Goal: Task Accomplishment & Management: Complete application form

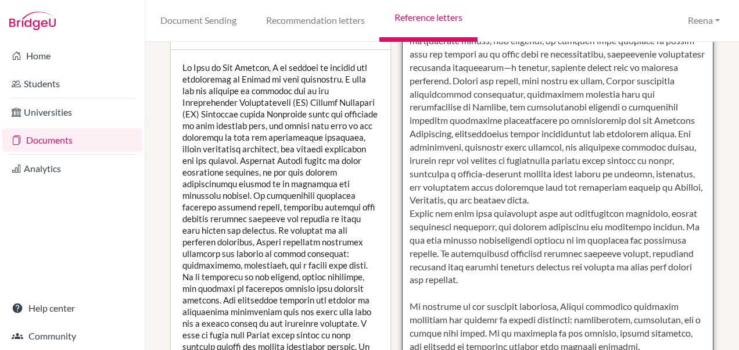
scroll to position [247, 0]
drag, startPoint x: 404, startPoint y: 211, endPoint x: 509, endPoint y: 279, distance: 125.0
click at [509, 279] on textarea at bounding box center [558, 207] width 312 height 672
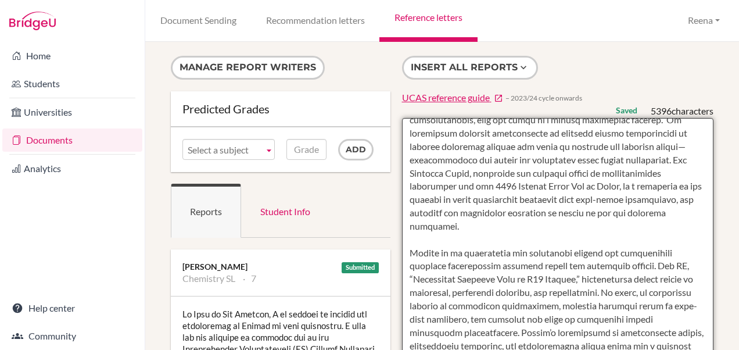
scroll to position [379, 0]
drag, startPoint x: 601, startPoint y: 175, endPoint x: 645, endPoint y: 228, distance: 68.8
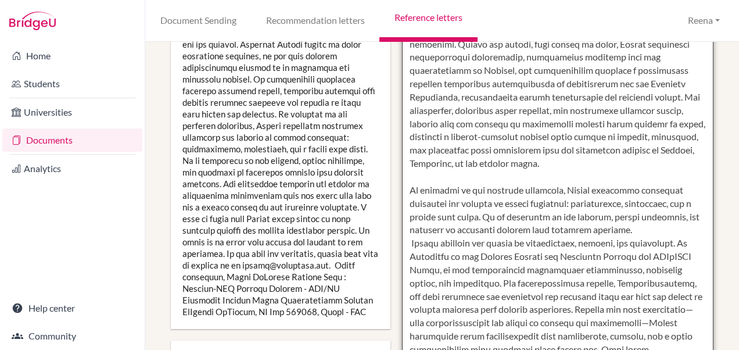
scroll to position [373, 0]
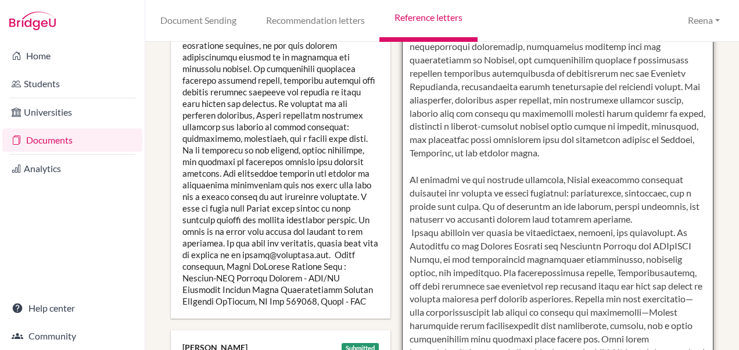
drag, startPoint x: 538, startPoint y: 273, endPoint x: 661, endPoint y: 297, distance: 125.5
click at [661, 297] on textarea at bounding box center [558, 81] width 312 height 672
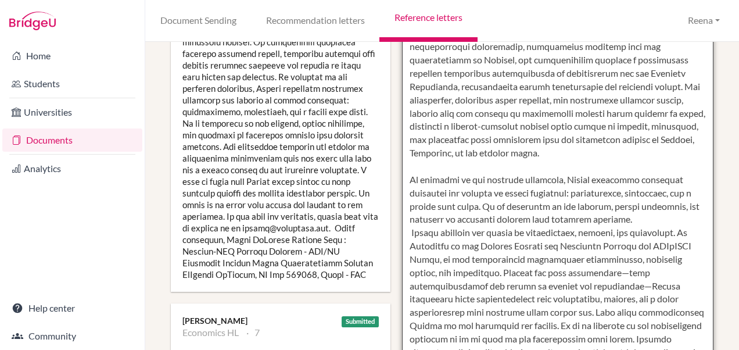
scroll to position [420, 0]
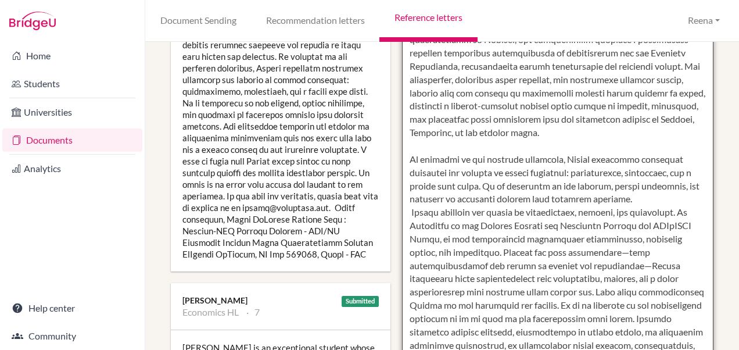
drag, startPoint x: 591, startPoint y: 293, endPoint x: 670, endPoint y: 318, distance: 83.0
click at [670, 318] on textarea at bounding box center [558, 34] width 312 height 672
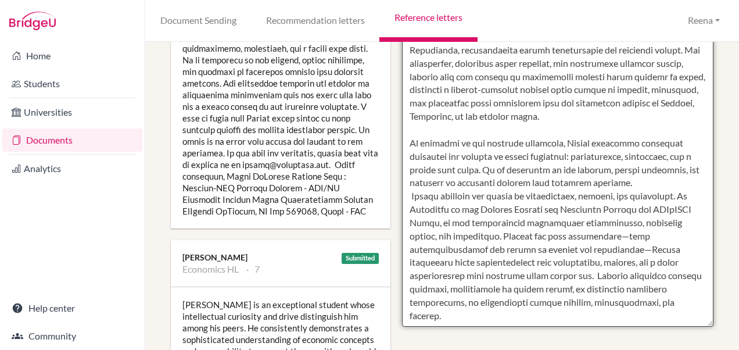
scroll to position [465, 0]
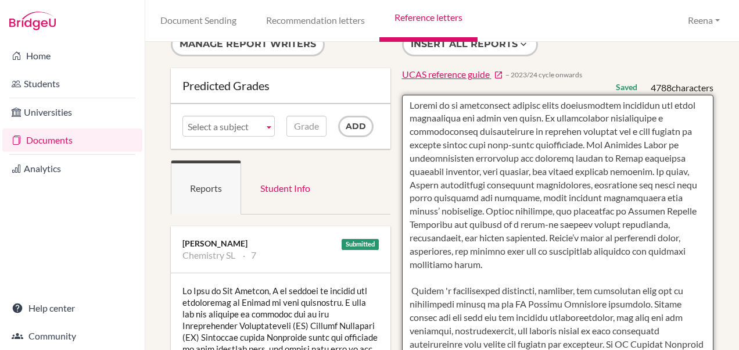
scroll to position [0, 0]
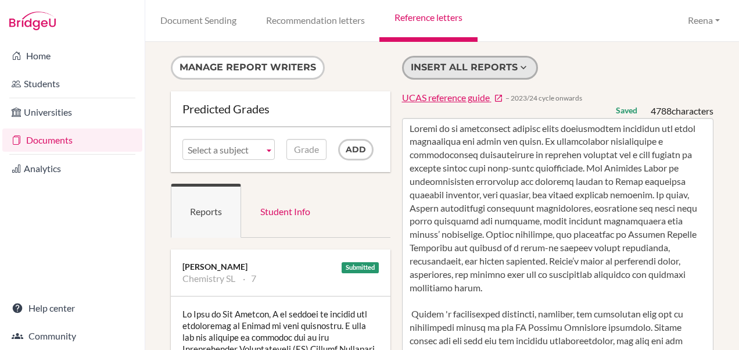
click at [447, 63] on button "Insert all reports" at bounding box center [470, 68] width 136 height 24
type textarea "Aarush is an exceptional student whose intellectual curiosity and drive disting…"
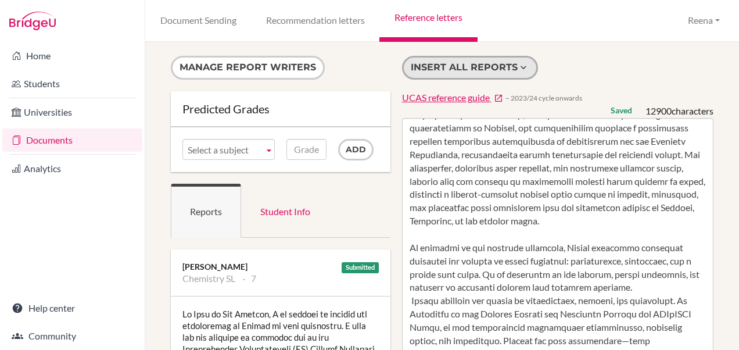
scroll to position [701, 0]
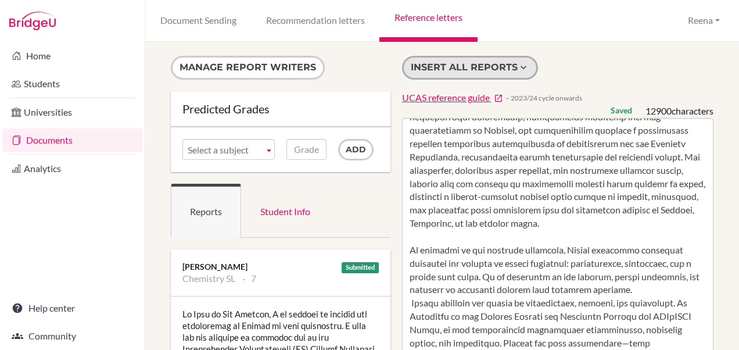
click at [500, 70] on button "Insert all reports" at bounding box center [470, 68] width 136 height 24
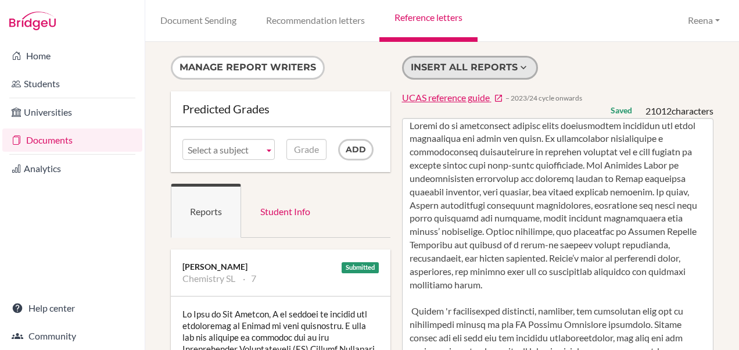
scroll to position [3, 0]
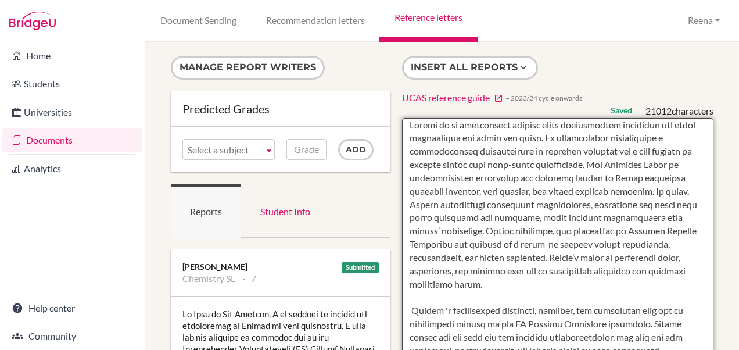
drag, startPoint x: 486, startPoint y: 232, endPoint x: 633, endPoint y: 280, distance: 154.5
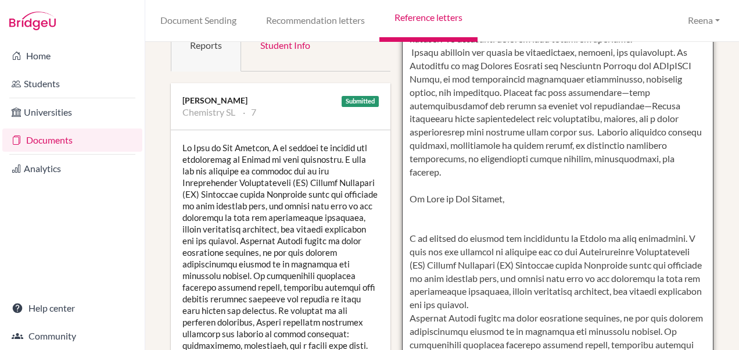
scroll to position [181, 0]
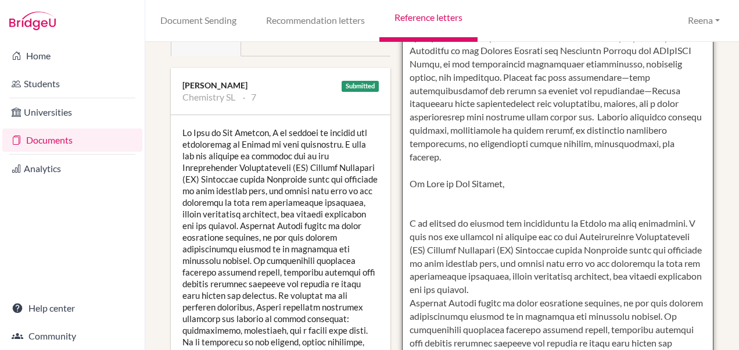
drag, startPoint x: 403, startPoint y: 189, endPoint x: 511, endPoint y: 191, distance: 108.1
click at [511, 191] on textarea at bounding box center [558, 273] width 312 height 672
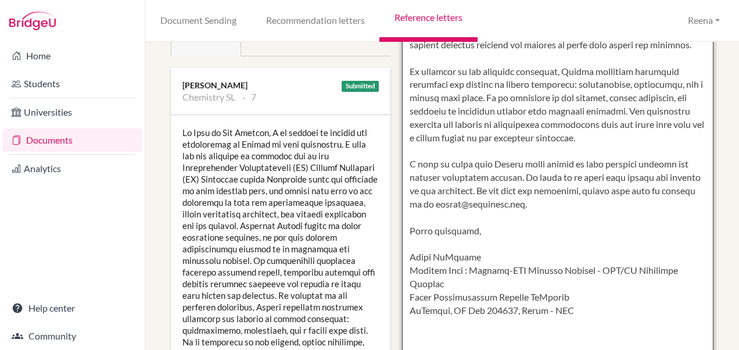
scroll to position [961, 0]
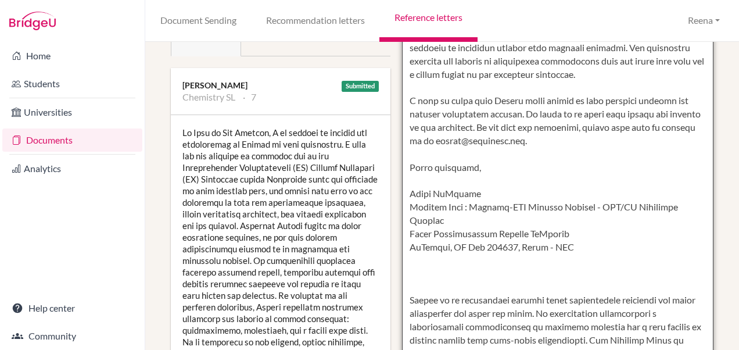
drag, startPoint x: 404, startPoint y: 204, endPoint x: 467, endPoint y: 223, distance: 65.6
click at [467, 223] on textarea at bounding box center [558, 273] width 312 height 672
drag, startPoint x: 404, startPoint y: 139, endPoint x: 582, endPoint y: 292, distance: 234.0
click at [582, 292] on textarea at bounding box center [558, 273] width 312 height 672
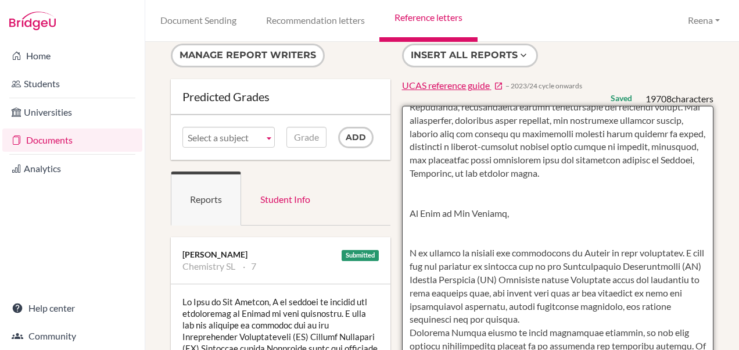
scroll to position [708, 0]
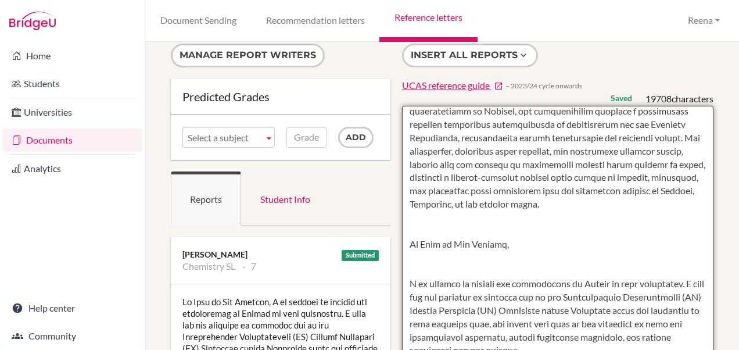
drag, startPoint x: 515, startPoint y: 264, endPoint x: 396, endPoint y: 266, distance: 119.7
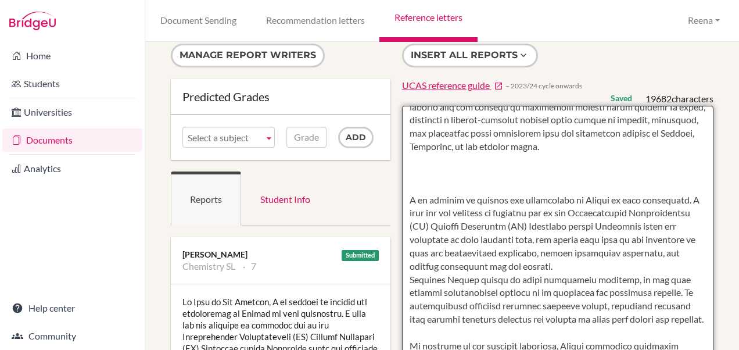
scroll to position [766, 0]
drag, startPoint x: 403, startPoint y: 221, endPoint x: 611, endPoint y: 302, distance: 222.6
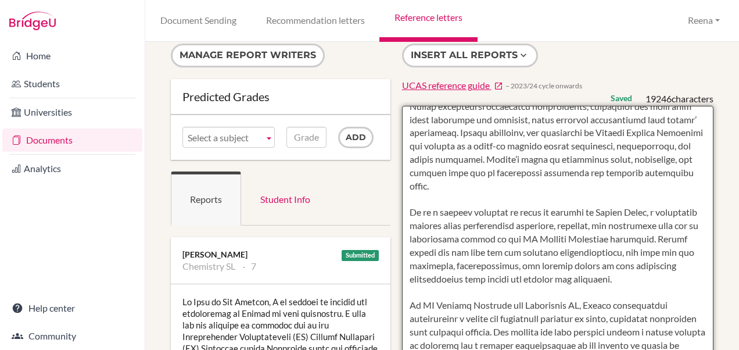
scroll to position [1099, 0]
drag, startPoint x: 404, startPoint y: 235, endPoint x: 565, endPoint y: 317, distance: 180.9
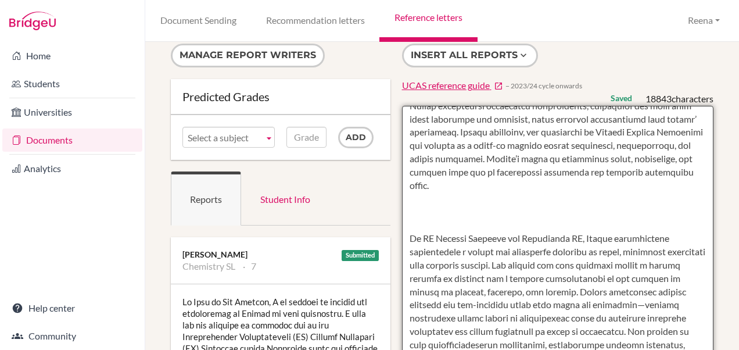
scroll to position [1139, 0]
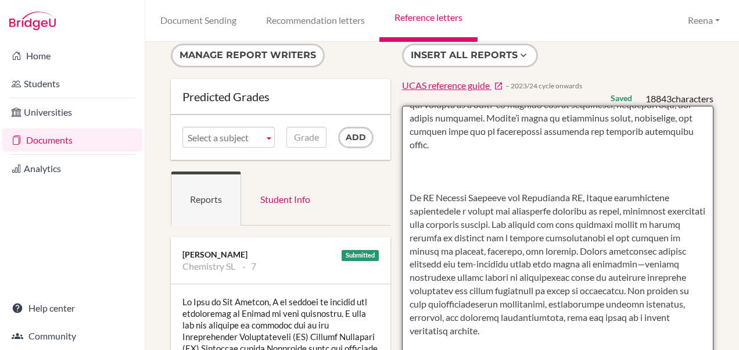
drag, startPoint x: 572, startPoint y: 224, endPoint x: 406, endPoint y: 224, distance: 165.6
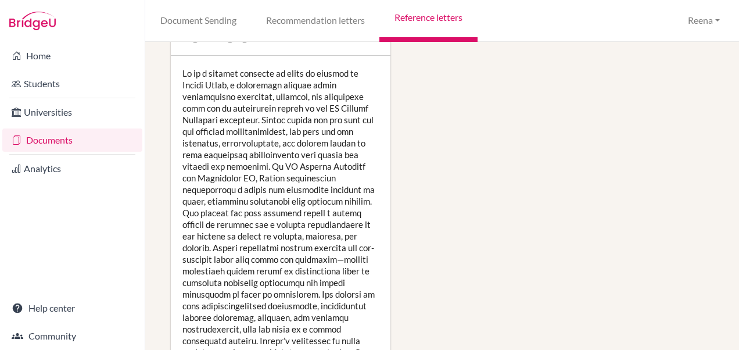
scroll to position [1065, 0]
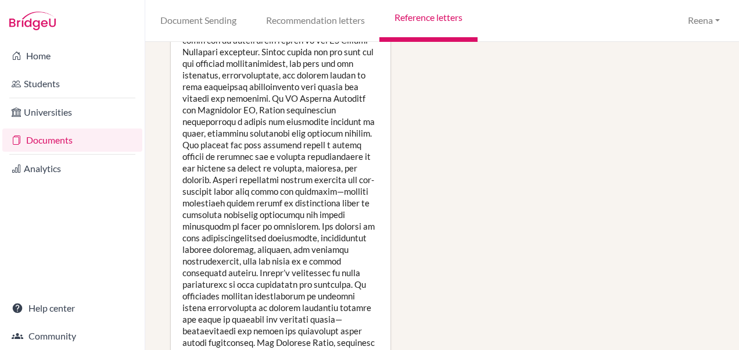
drag, startPoint x: 403, startPoint y: 198, endPoint x: 568, endPoint y: 162, distance: 168.8
click at [568, 162] on div "Manage report writers Predicted Grades Subject Chemistry SL Economics HL Englis…" at bounding box center [442, 344] width 554 height 2707
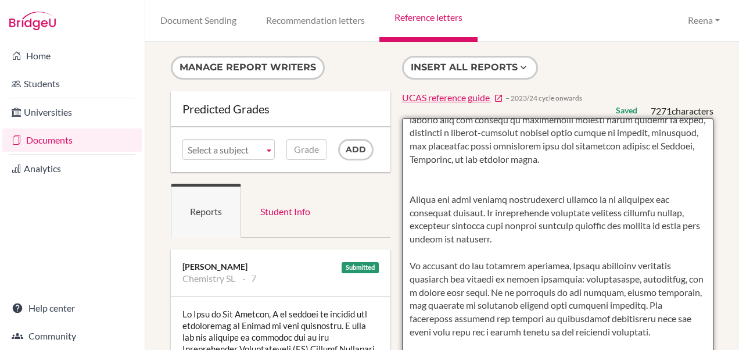
scroll to position [766, 0]
drag, startPoint x: 404, startPoint y: 224, endPoint x: 557, endPoint y: 265, distance: 157.6
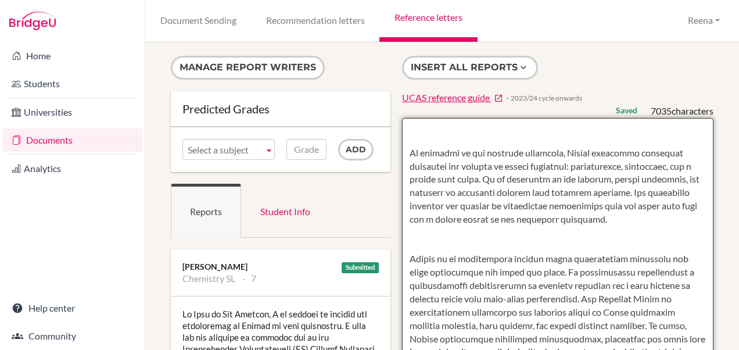
scroll to position [813, 0]
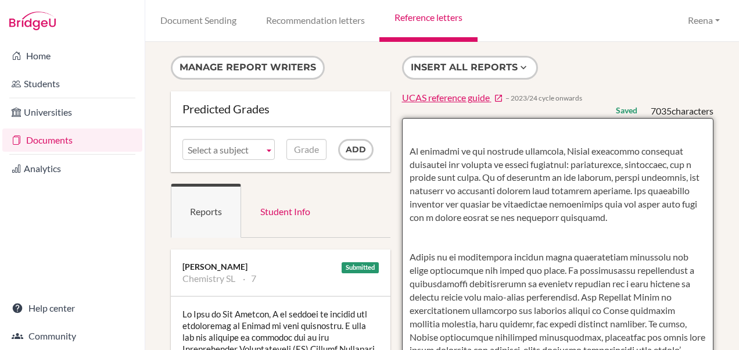
drag, startPoint x: 404, startPoint y: 177, endPoint x: 686, endPoint y: 245, distance: 289.2
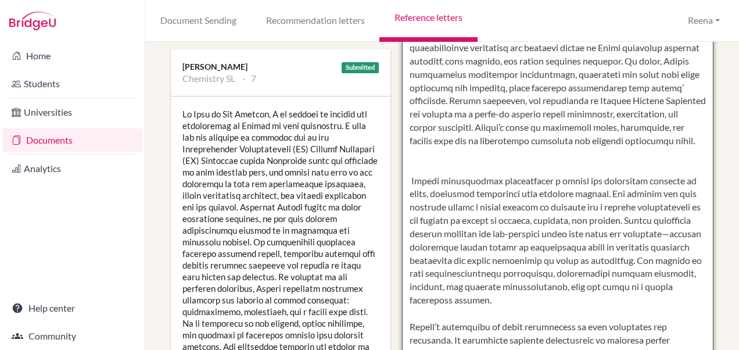
scroll to position [201, 0]
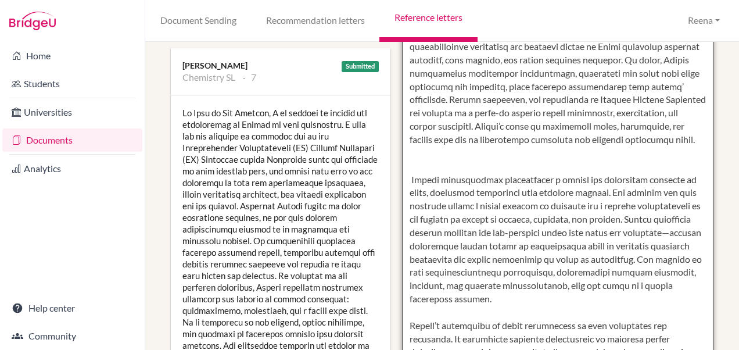
drag, startPoint x: 408, startPoint y: 138, endPoint x: 509, endPoint y: 159, distance: 103.4
click at [509, 159] on textarea at bounding box center [558, 253] width 312 height 672
click at [553, 110] on textarea at bounding box center [558, 253] width 312 height 672
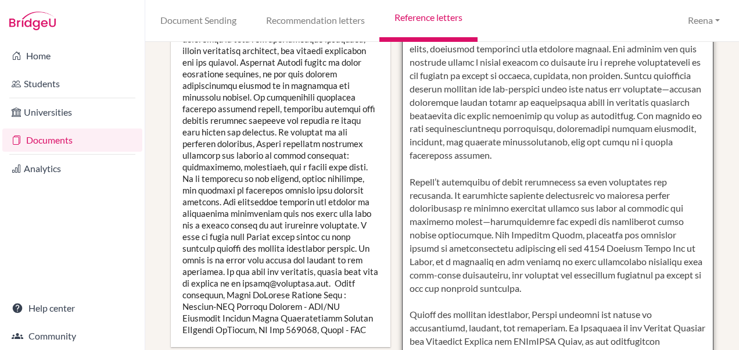
scroll to position [346, 0]
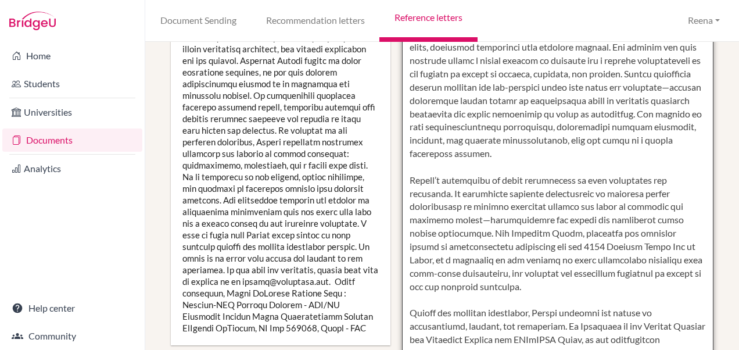
drag, startPoint x: 406, startPoint y: 153, endPoint x: 523, endPoint y: 260, distance: 158.8
click at [523, 260] on textarea at bounding box center [558, 108] width 312 height 672
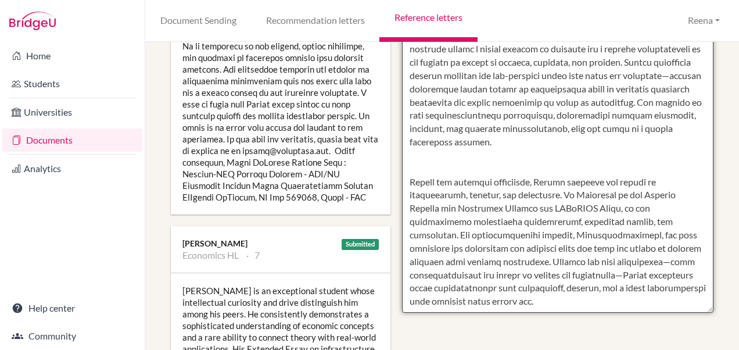
scroll to position [478, 0]
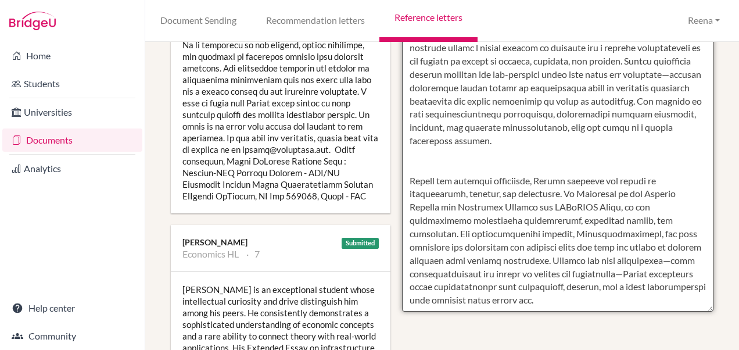
paste textarea "In addition to his academic strengths, Aarush possesses qualities essential for…"
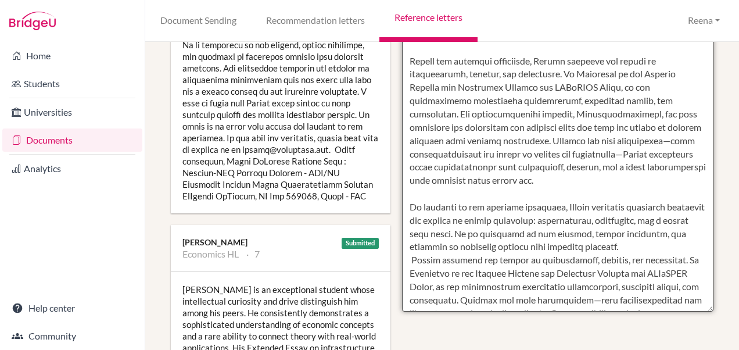
scroll to position [769, 0]
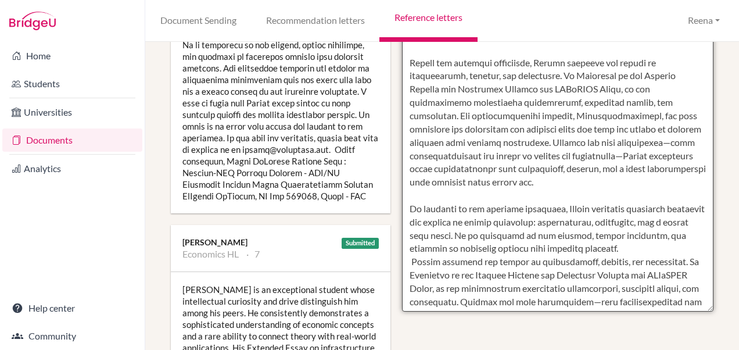
drag, startPoint x: 404, startPoint y: 115, endPoint x: 675, endPoint y: 237, distance: 297.0
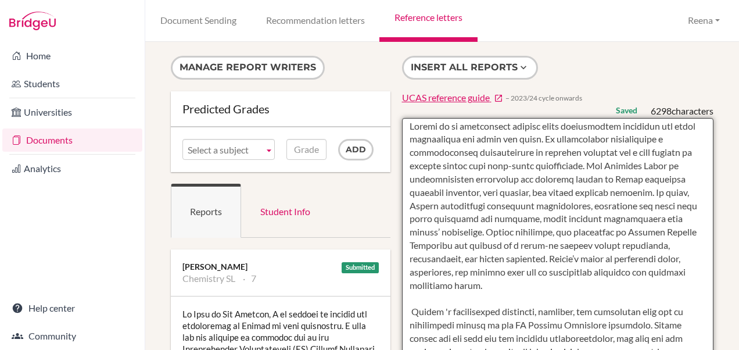
scroll to position [0, 0]
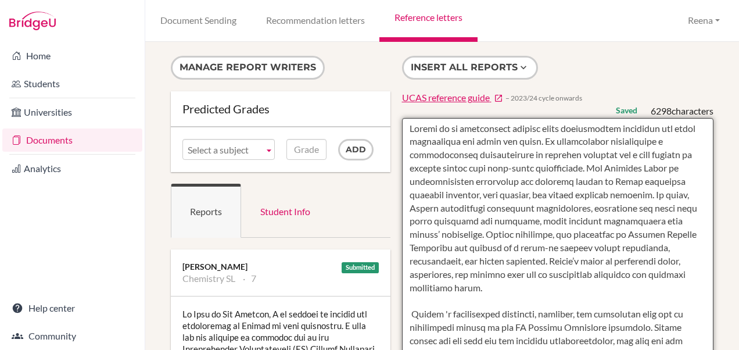
drag, startPoint x: 548, startPoint y: 263, endPoint x: 645, endPoint y: 282, distance: 99.6
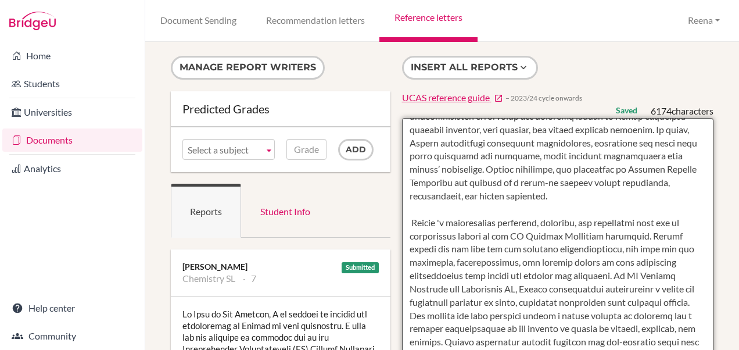
scroll to position [67, 0]
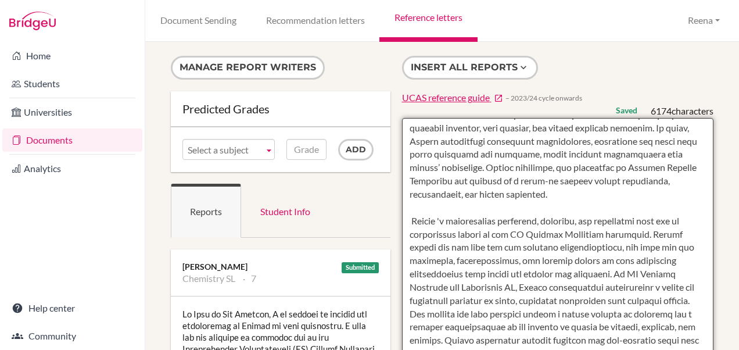
drag, startPoint x: 406, startPoint y: 221, endPoint x: 550, endPoint y: 286, distance: 158.3
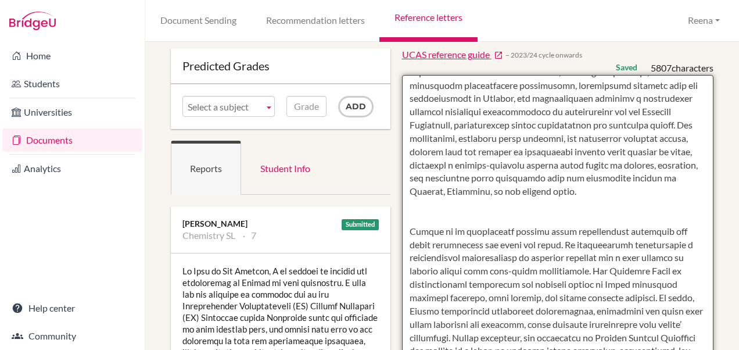
scroll to position [44, 0]
drag, startPoint x: 482, startPoint y: 271, endPoint x: 591, endPoint y: 321, distance: 119.9
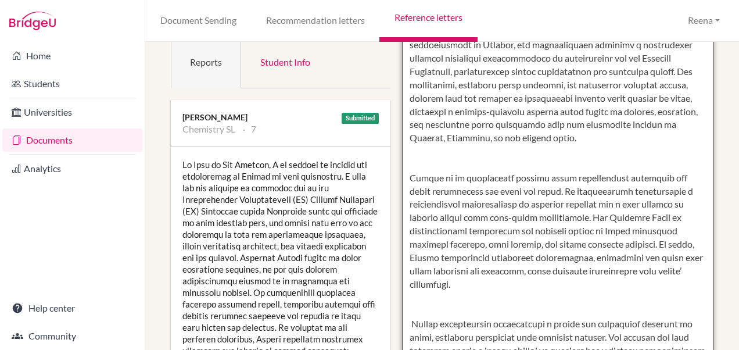
scroll to position [150, 0]
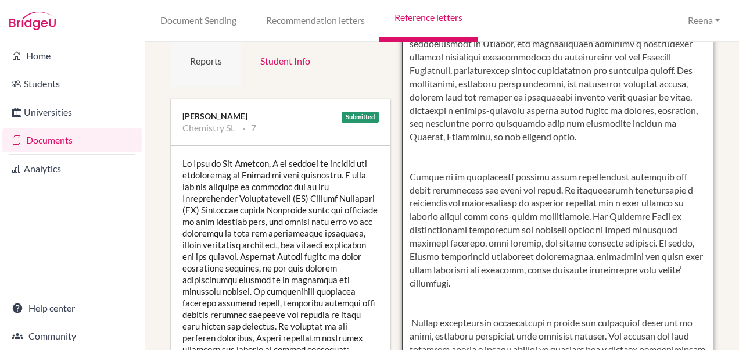
click at [428, 238] on textarea at bounding box center [558, 303] width 312 height 672
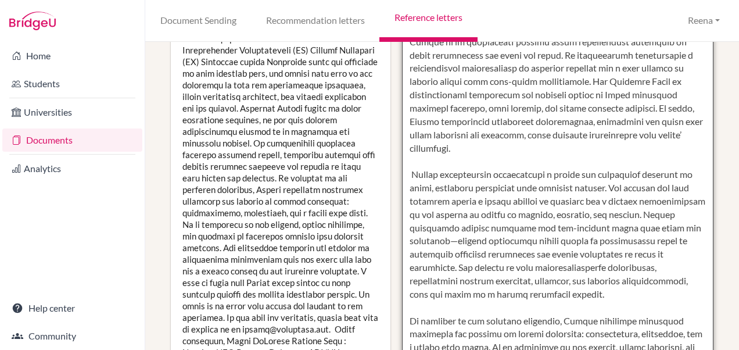
scroll to position [622, 0]
drag, startPoint x: 407, startPoint y: 111, endPoint x: 560, endPoint y: 246, distance: 204.6
click at [560, 246] on textarea at bounding box center [558, 155] width 312 height 672
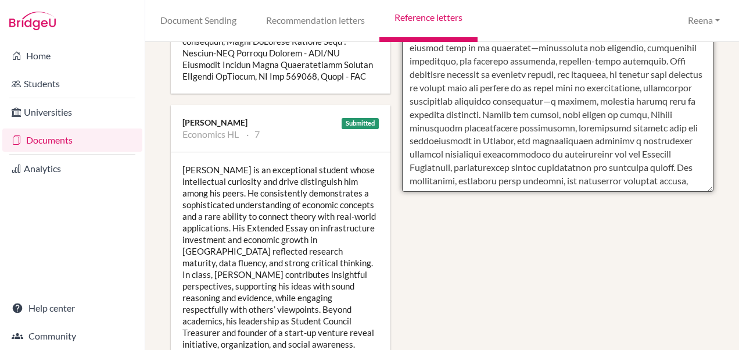
scroll to position [0, 0]
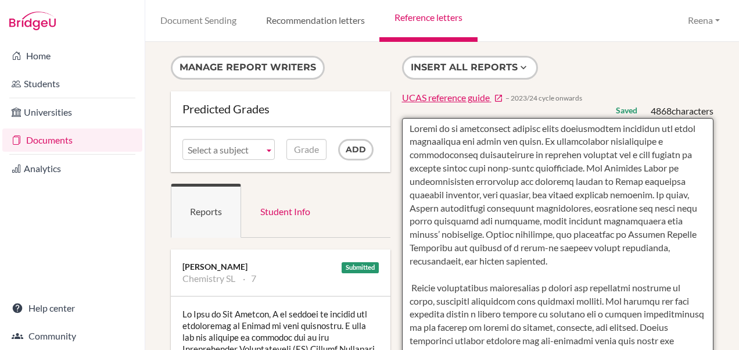
type textarea "Aarush is an exceptional student whose intellectual curiosity and drive disting…"
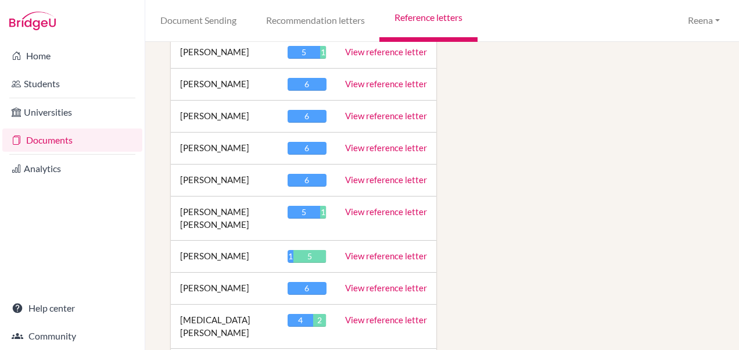
scroll to position [1601, 0]
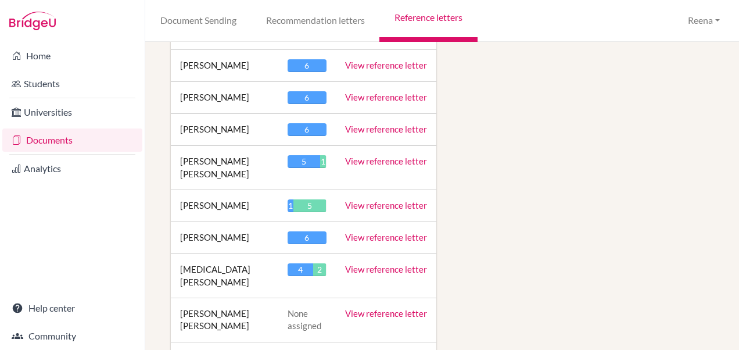
click at [363, 200] on link "View reference letter" at bounding box center [386, 205] width 82 height 10
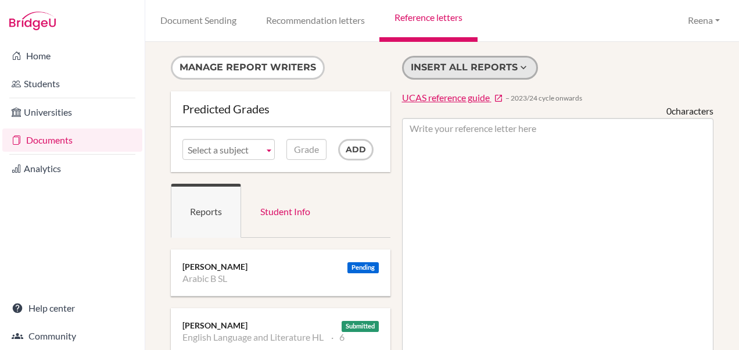
click at [466, 69] on button "Insert all reports" at bounding box center [470, 68] width 136 height 24
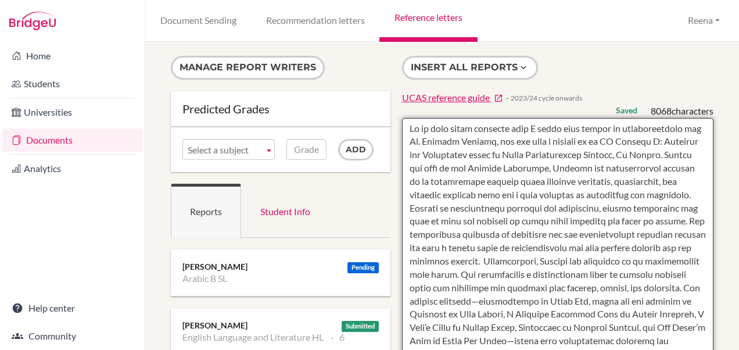
drag, startPoint x: 404, startPoint y: 141, endPoint x: 532, endPoint y: 172, distance: 131.6
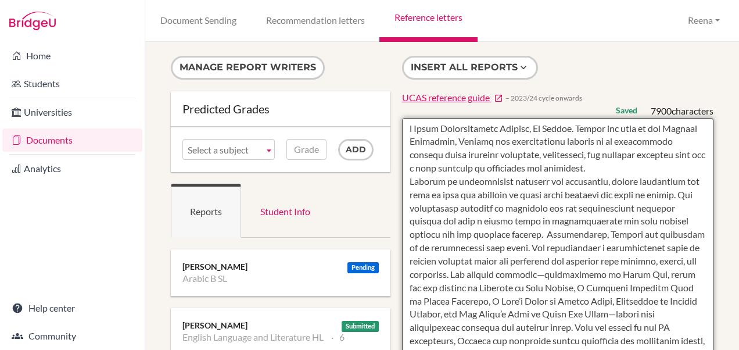
drag, startPoint x: 402, startPoint y: 139, endPoint x: 490, endPoint y: 155, distance: 89.7
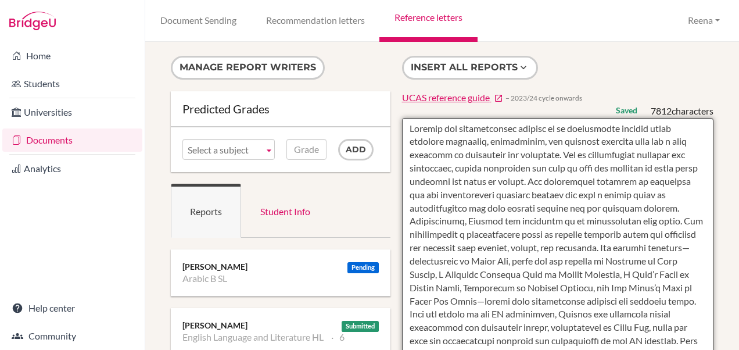
scroll to position [30, 0]
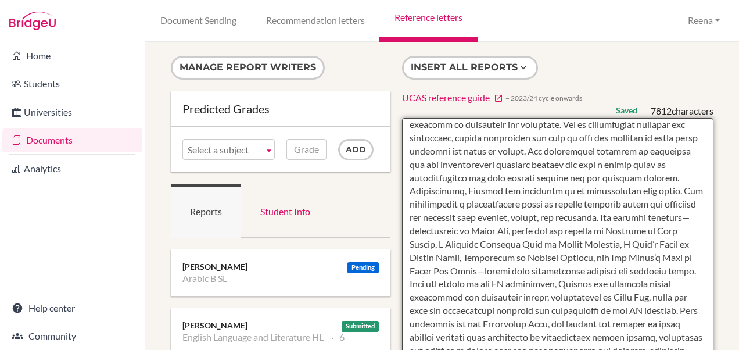
drag, startPoint x: 565, startPoint y: 282, endPoint x: 671, endPoint y: 286, distance: 106.4
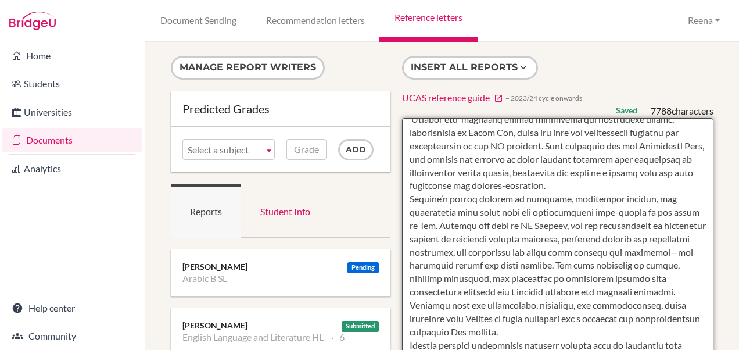
scroll to position [209, 0]
drag, startPoint x: 406, startPoint y: 304, endPoint x: 566, endPoint y: 329, distance: 162.2
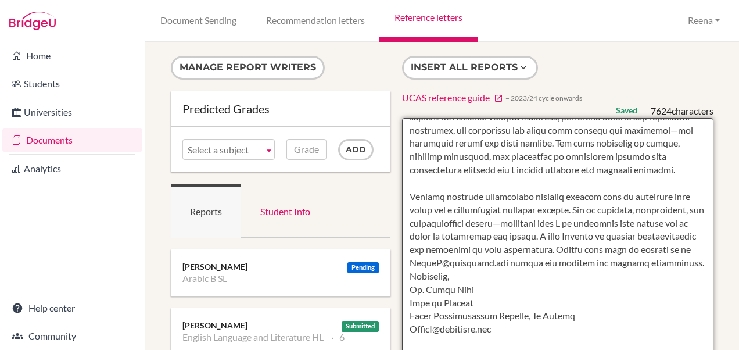
scroll to position [330, 0]
drag, startPoint x: 404, startPoint y: 289, endPoint x: 536, endPoint y: 341, distance: 141.1
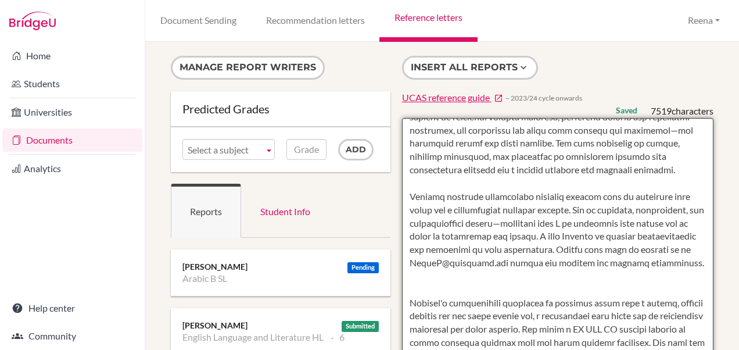
drag, startPoint x: 602, startPoint y: 233, endPoint x: 672, endPoint y: 277, distance: 82.0
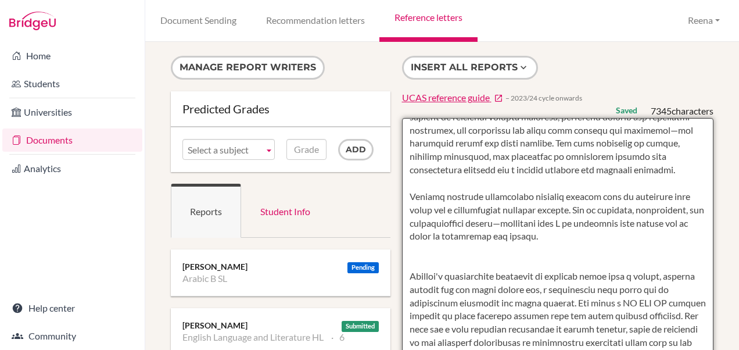
drag, startPoint x: 404, startPoint y: 195, endPoint x: 609, endPoint y: 238, distance: 208.9
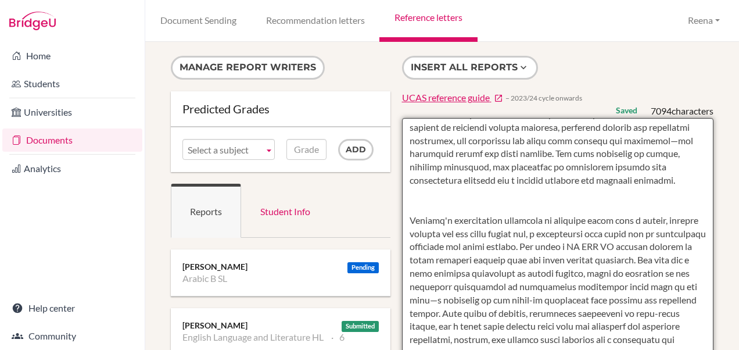
scroll to position [331, 0]
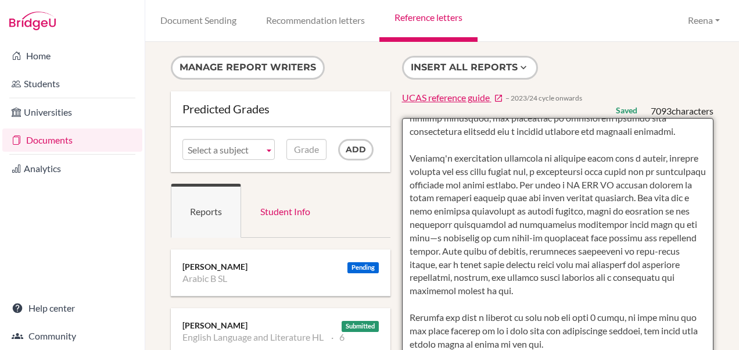
scroll to position [385, 0]
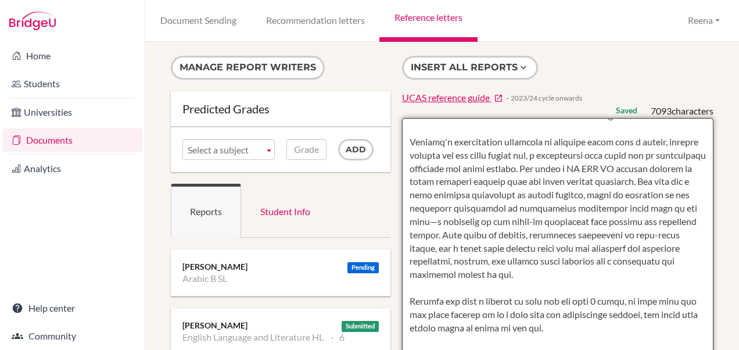
drag, startPoint x: 566, startPoint y: 167, endPoint x: 526, endPoint y: 239, distance: 82.2
drag, startPoint x: 566, startPoint y: 167, endPoint x: 679, endPoint y: 181, distance: 114.1
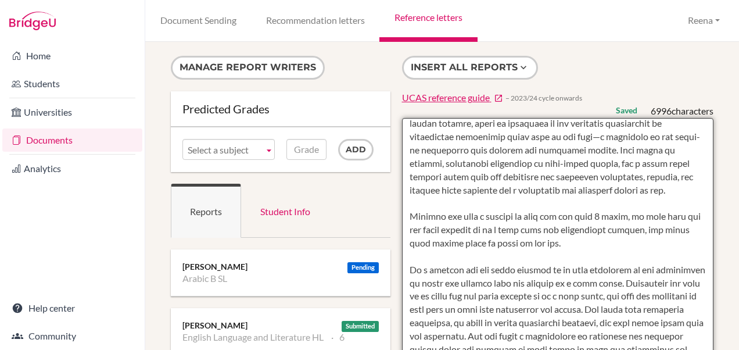
scroll to position [445, 0]
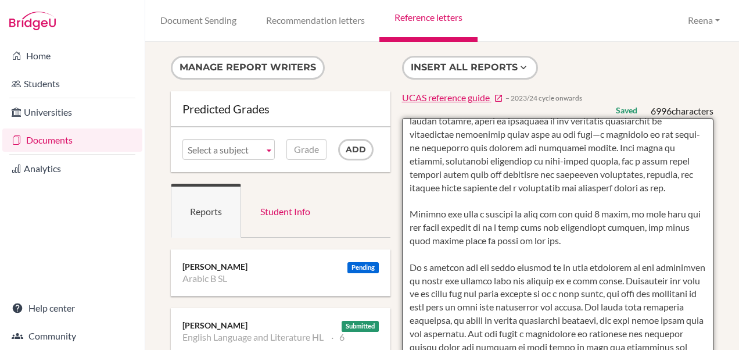
drag, startPoint x: 405, startPoint y: 222, endPoint x: 614, endPoint y: 256, distance: 211.9
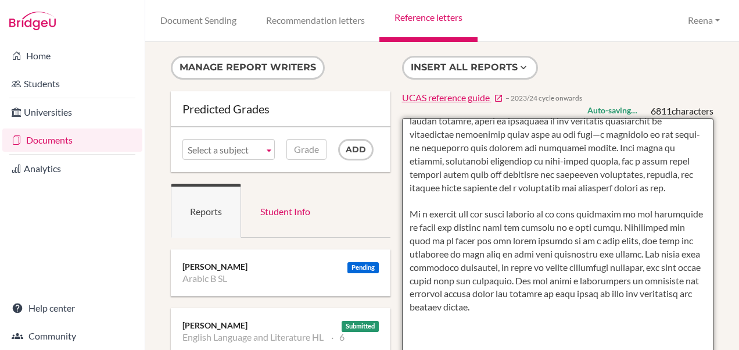
scroll to position [432, 0]
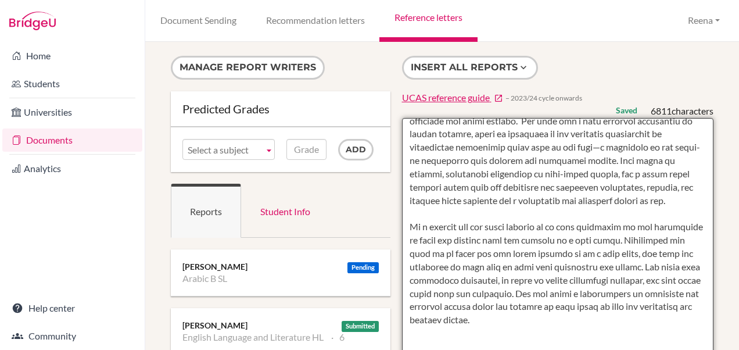
drag, startPoint x: 404, startPoint y: 238, endPoint x: 435, endPoint y: 292, distance: 61.4
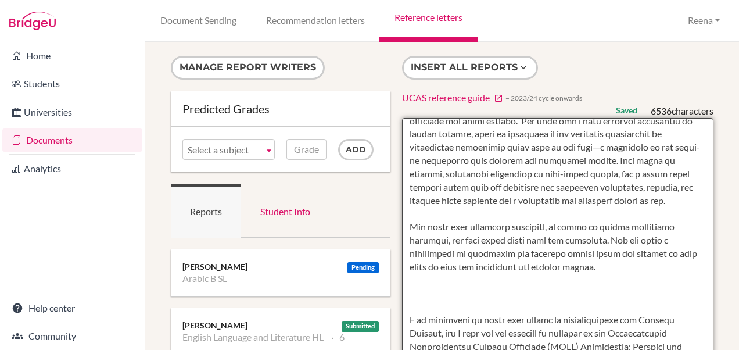
drag, startPoint x: 406, startPoint y: 236, endPoint x: 592, endPoint y: 290, distance: 194.0
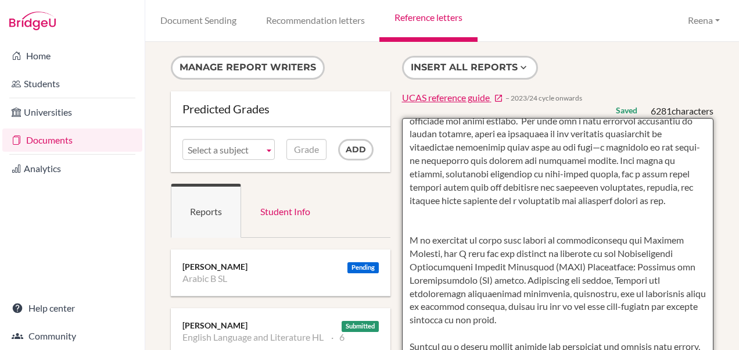
scroll to position [418, 0]
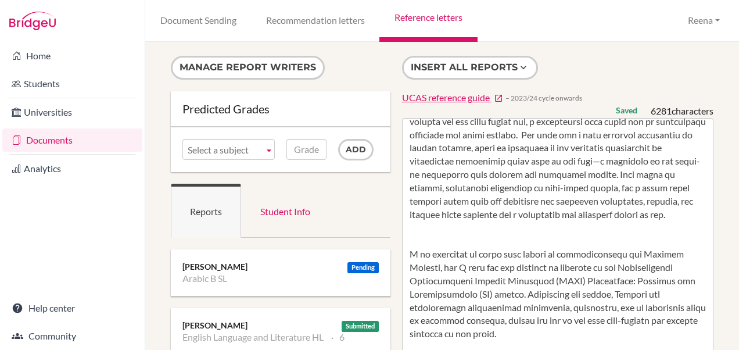
click at [117, 262] on div "Home Students Universities Documents Analytics Help center Community" at bounding box center [72, 196] width 145 height 308
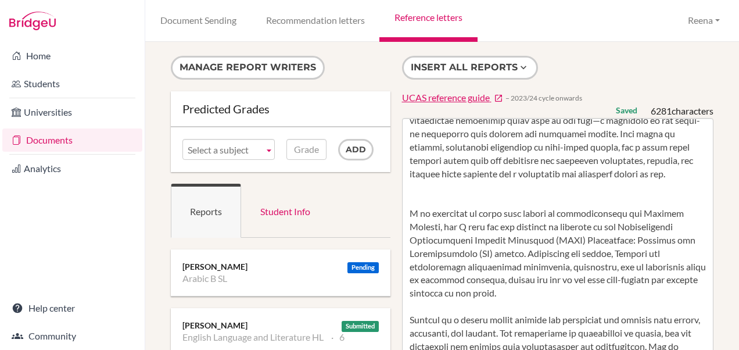
scroll to position [460, 0]
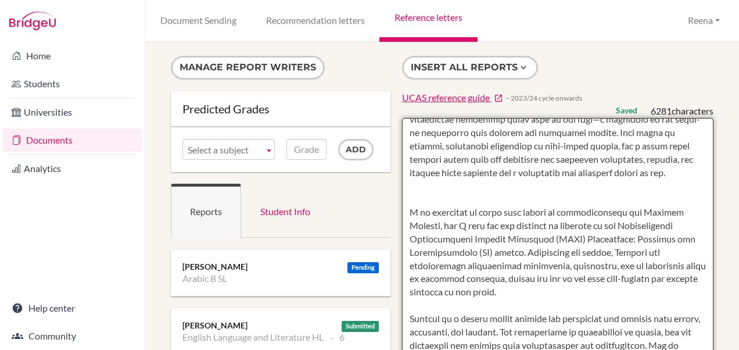
drag, startPoint x: 403, startPoint y: 225, endPoint x: 611, endPoint y: 265, distance: 211.1
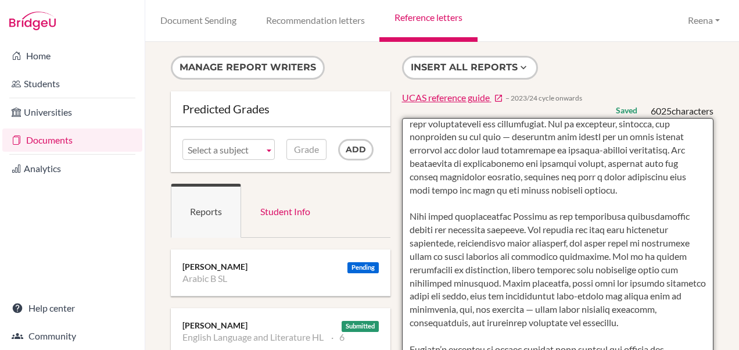
scroll to position [602, 0]
drag, startPoint x: 404, startPoint y: 240, endPoint x: 520, endPoint y: 259, distance: 117.8
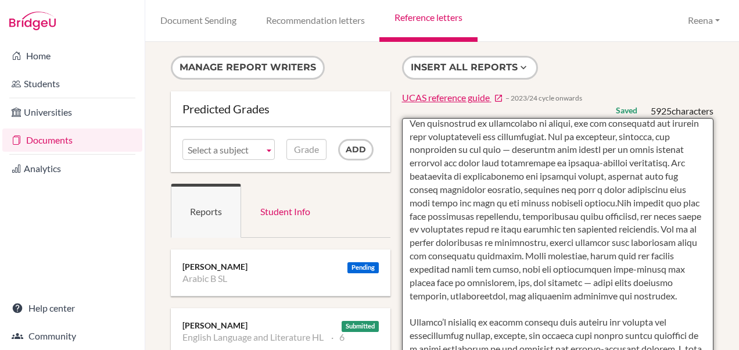
scroll to position [595, 0]
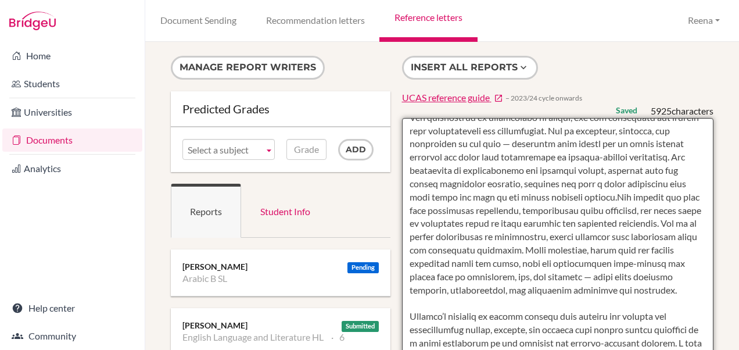
drag, startPoint x: 600, startPoint y: 249, endPoint x: 637, endPoint y: 318, distance: 79.0
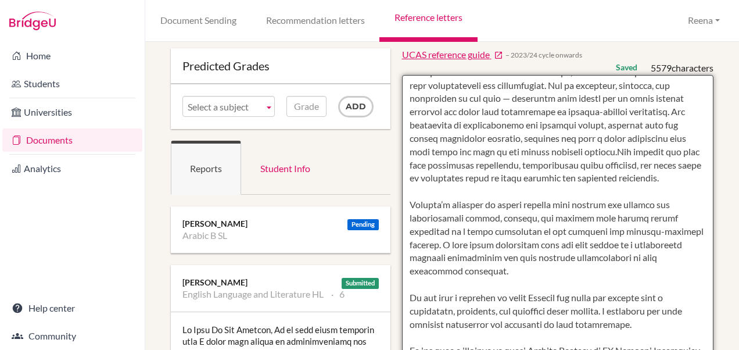
scroll to position [79, 0]
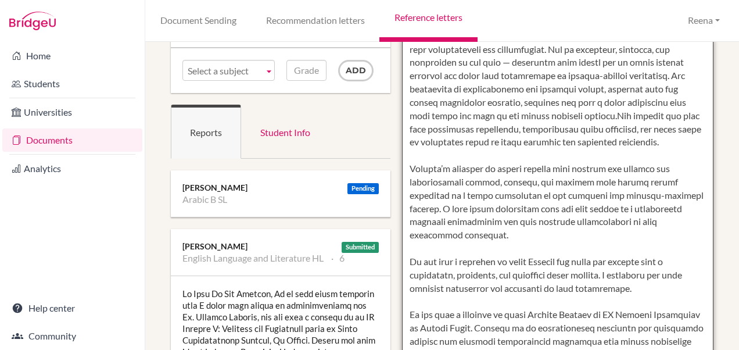
drag, startPoint x: 406, startPoint y: 260, endPoint x: 674, endPoint y: 289, distance: 269.9
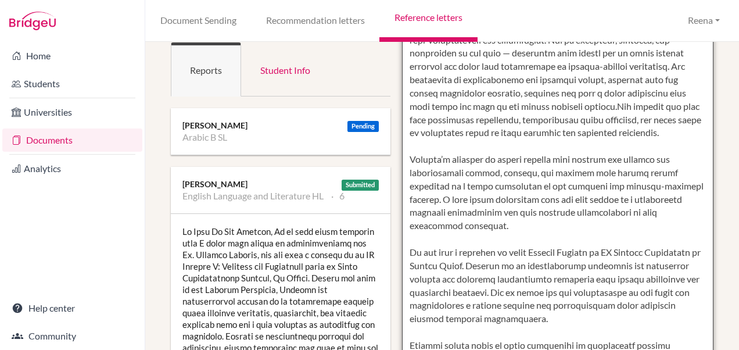
scroll to position [179, 0]
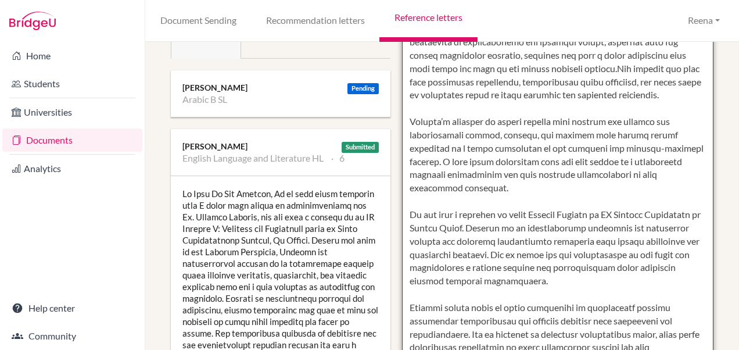
drag, startPoint x: 407, startPoint y: 216, endPoint x: 536, endPoint y: 258, distance: 136.3
click at [536, 258] on textarea at bounding box center [558, 275] width 312 height 672
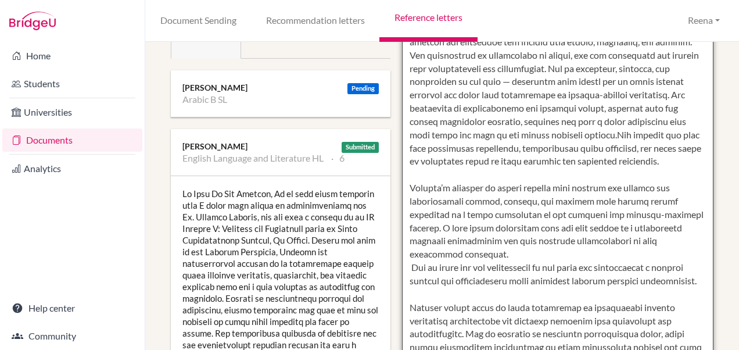
scroll to position [518, 0]
click at [407, 306] on textarea at bounding box center [558, 275] width 312 height 672
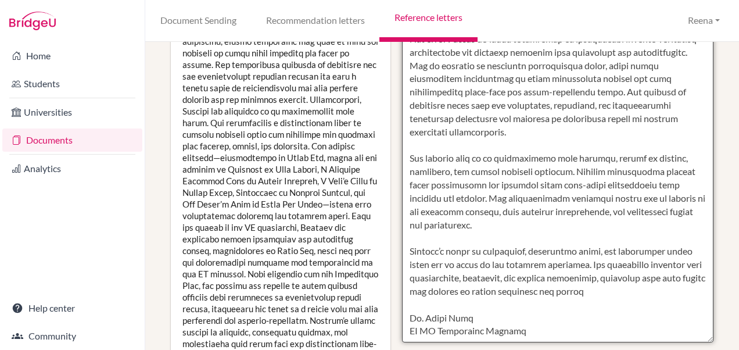
scroll to position [494, 0]
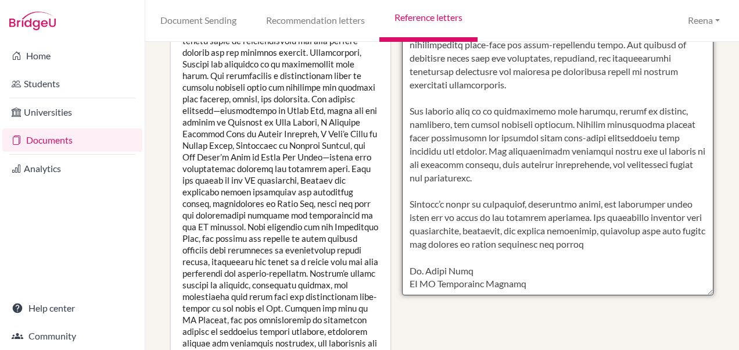
drag, startPoint x: 403, startPoint y: 269, endPoint x: 528, endPoint y: 285, distance: 125.9
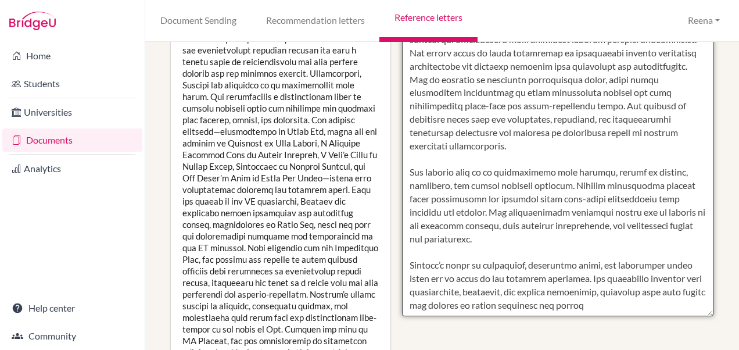
scroll to position [506, 0]
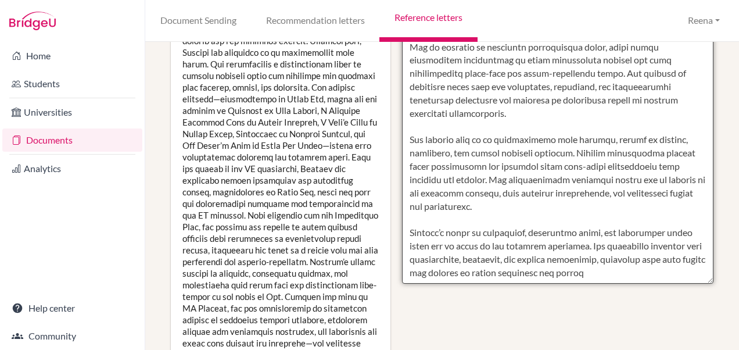
drag, startPoint x: 406, startPoint y: 216, endPoint x: 689, endPoint y: 257, distance: 286.4
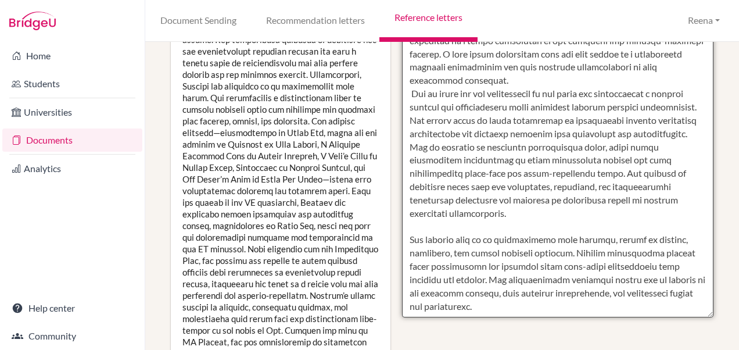
scroll to position [389, 0]
drag, startPoint x: 410, startPoint y: 86, endPoint x: 460, endPoint y: 117, distance: 59.5
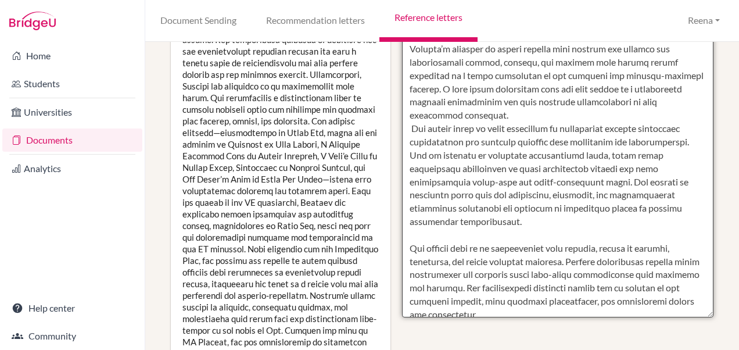
scroll to position [322, 0]
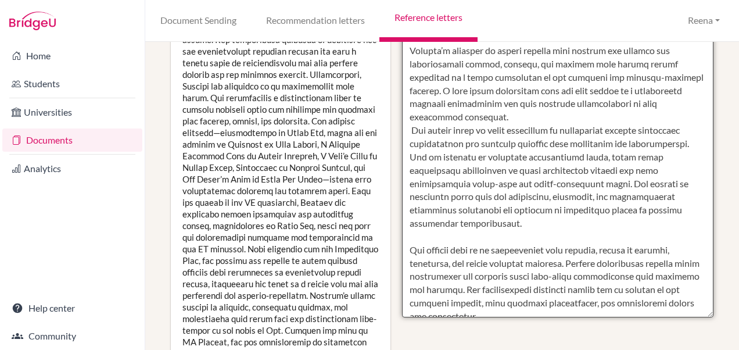
drag, startPoint x: 442, startPoint y: 118, endPoint x: 500, endPoint y: 142, distance: 62.8
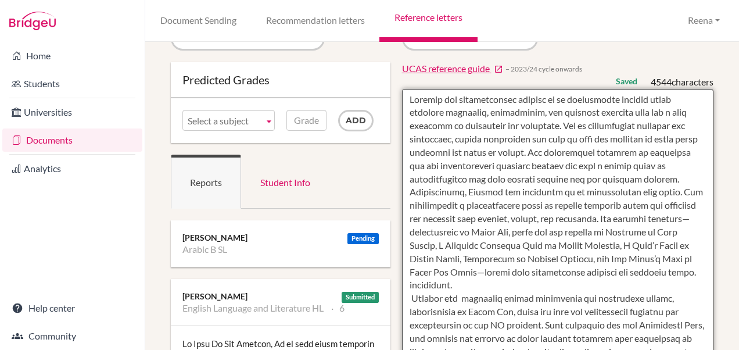
scroll to position [0, 0]
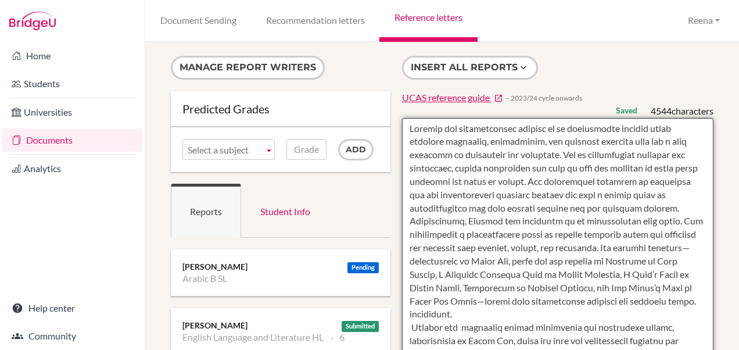
drag, startPoint x: 566, startPoint y: 153, endPoint x: 570, endPoint y: 184, distance: 30.5
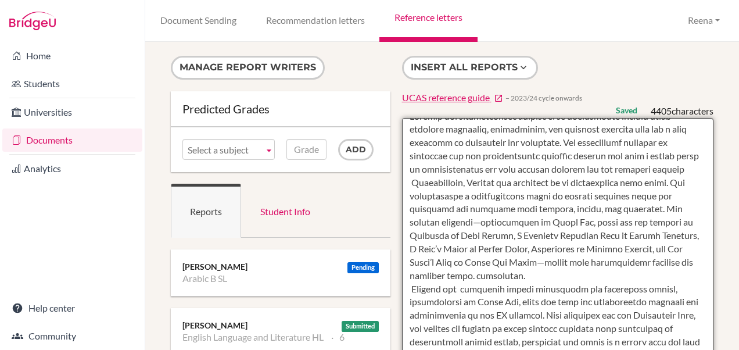
scroll to position [17, 0]
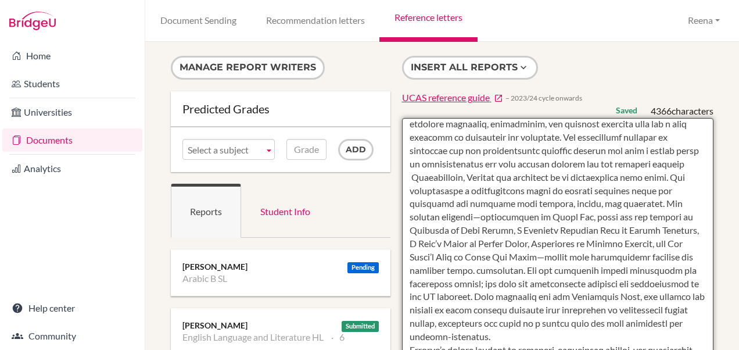
drag, startPoint x: 555, startPoint y: 297, endPoint x: 580, endPoint y: 310, distance: 28.6
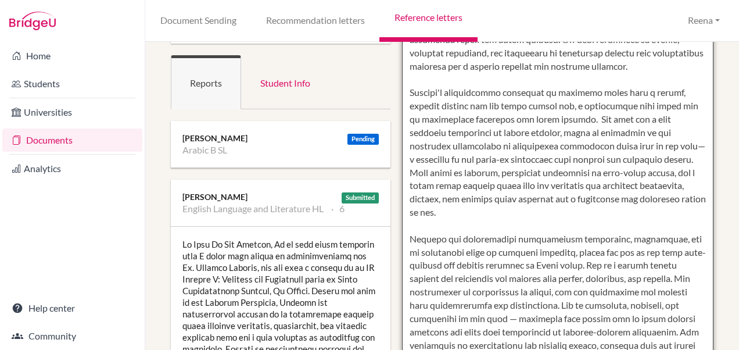
scroll to position [135, 0]
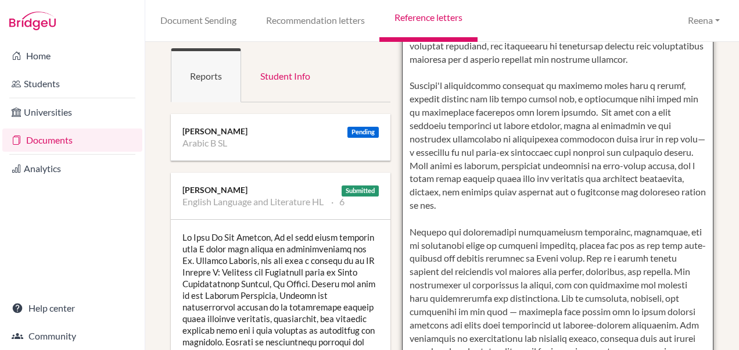
drag, startPoint x: 404, startPoint y: 191, endPoint x: 611, endPoint y: 218, distance: 208.1
click at [611, 218] on textarea at bounding box center [558, 319] width 312 height 672
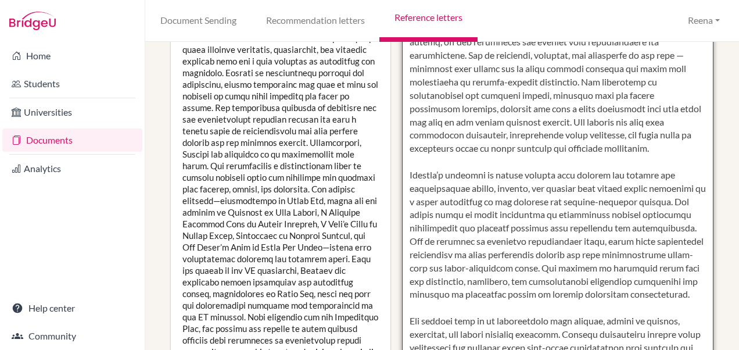
scroll to position [405, 0]
click at [541, 261] on textarea at bounding box center [558, 49] width 312 height 672
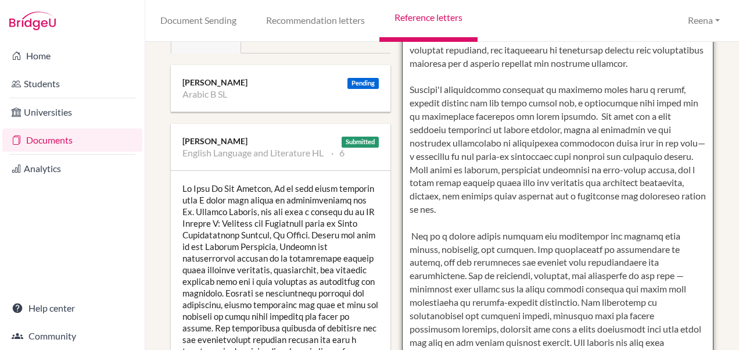
scroll to position [0, 0]
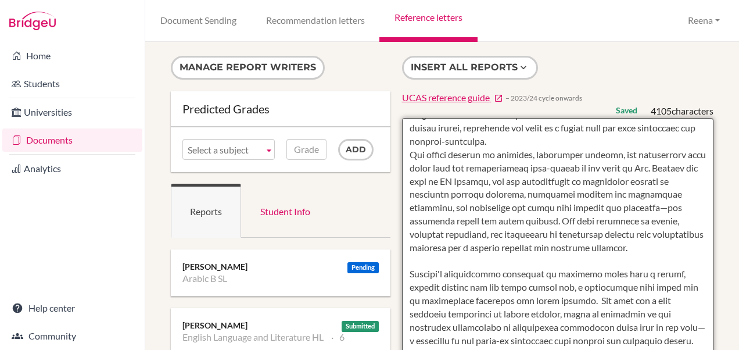
type textarea "Loullwa has distinguished herself as an exceptional student whose academic dili…"
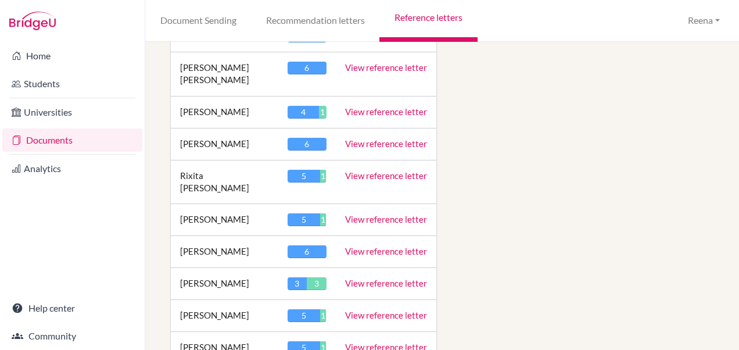
scroll to position [2238, 0]
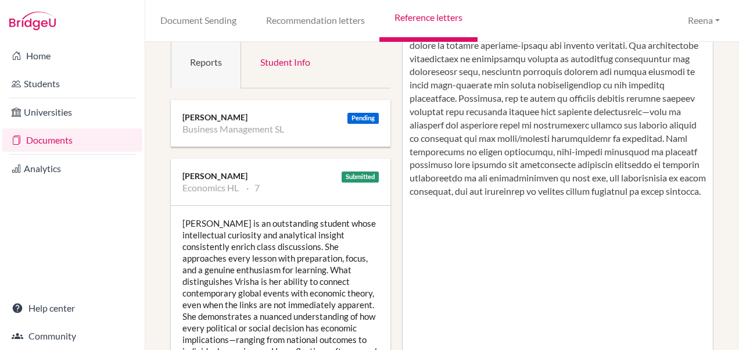
scroll to position [118, 0]
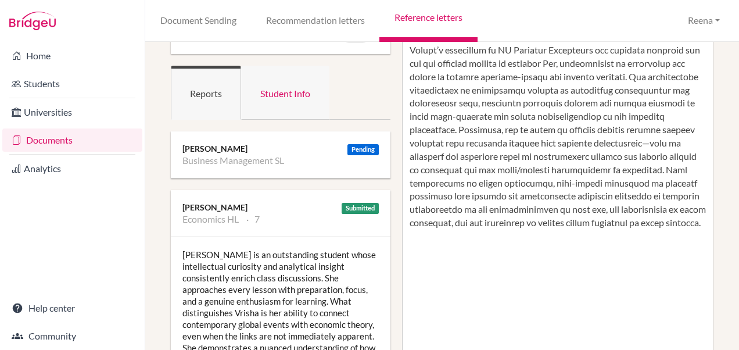
click at [272, 91] on link "Student Info" at bounding box center [285, 93] width 88 height 54
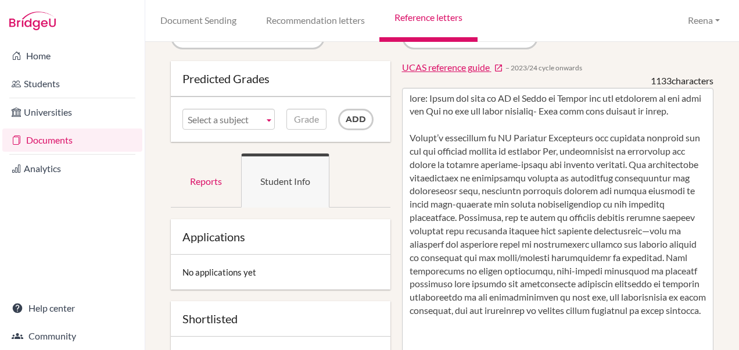
scroll to position [24, 0]
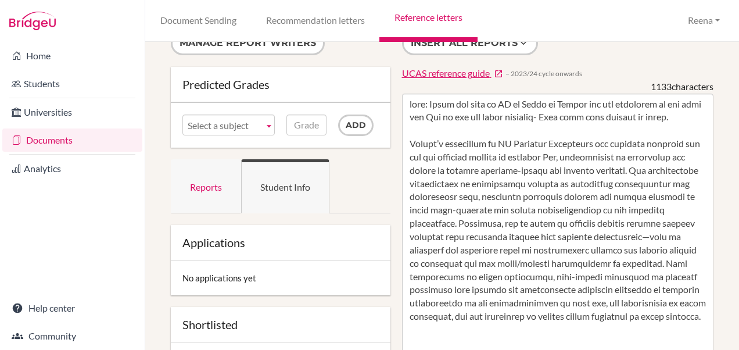
click at [197, 188] on link "Reports" at bounding box center [206, 186] width 70 height 54
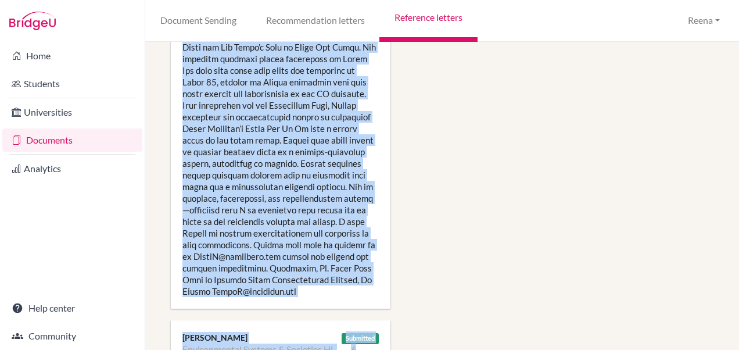
scroll to position [1066, 0]
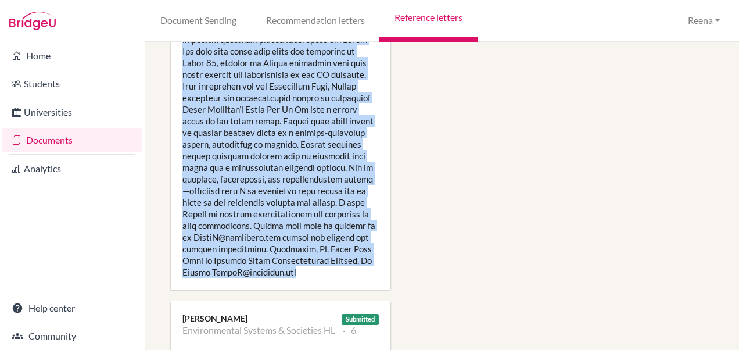
drag, startPoint x: 183, startPoint y: 156, endPoint x: 308, endPoint y: 256, distance: 160.3
copy div "To Whom It May Concern, It is with great pleasure that I write this letter of r…"
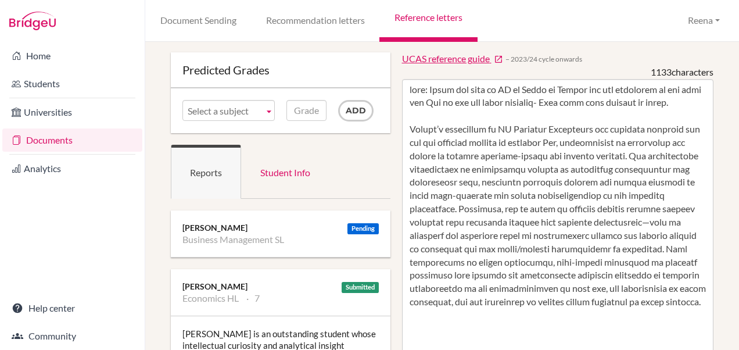
scroll to position [0, 0]
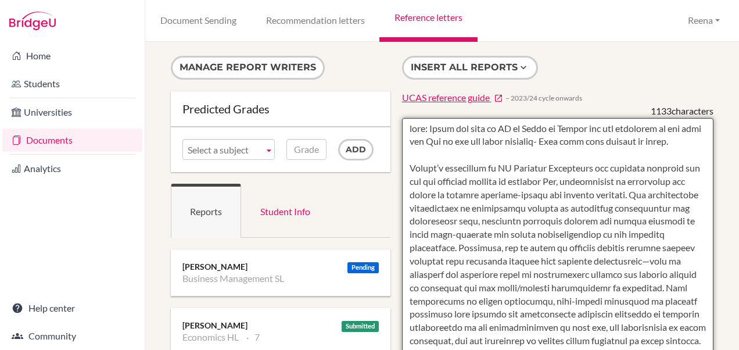
paste textarea "To Whom It May Concern, It is with great pleasure that I write this letter of r…"
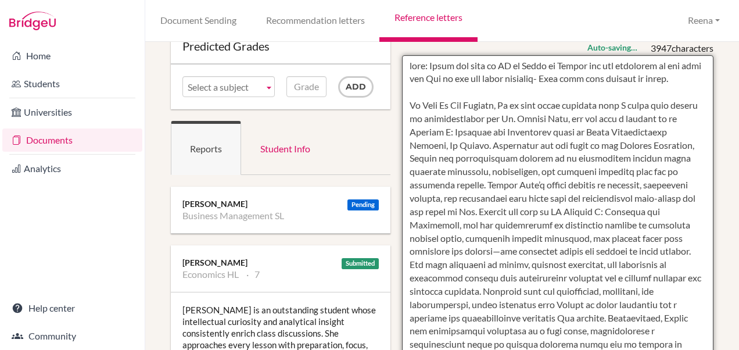
scroll to position [49, 0]
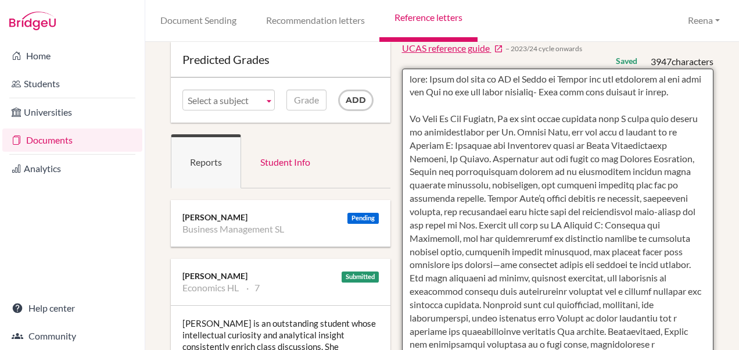
drag, startPoint x: 403, startPoint y: 116, endPoint x: 457, endPoint y: 165, distance: 72.4
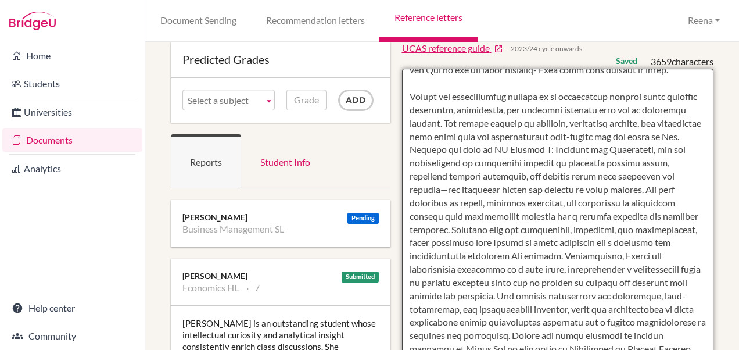
scroll to position [46, 0]
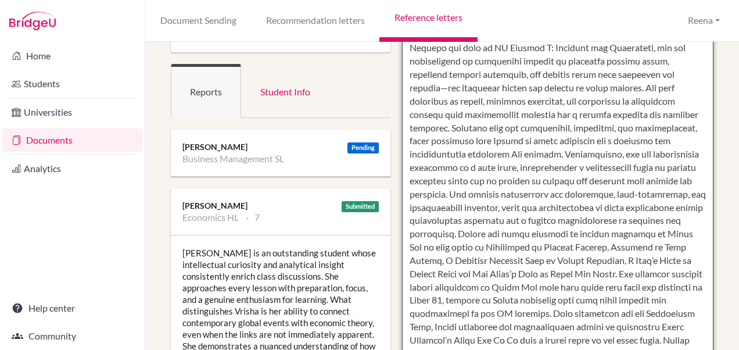
scroll to position [120, 0]
drag, startPoint x: 640, startPoint y: 260, endPoint x: 577, endPoint y: 302, distance: 75.9
click at [577, 302] on textarea at bounding box center [558, 334] width 312 height 672
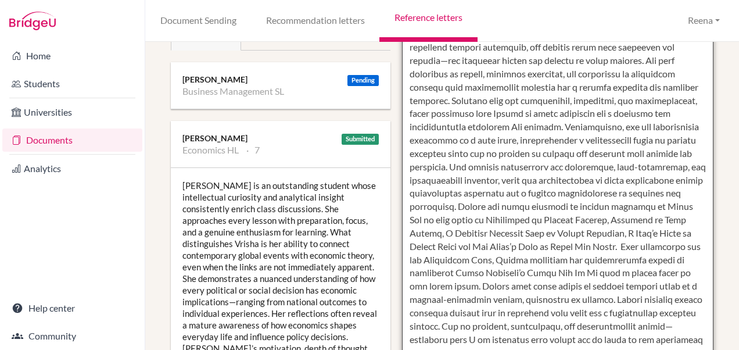
scroll to position [188, 0]
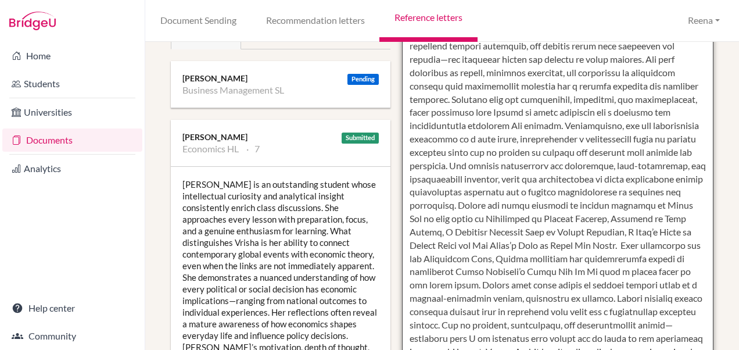
click at [686, 272] on textarea at bounding box center [558, 266] width 312 height 672
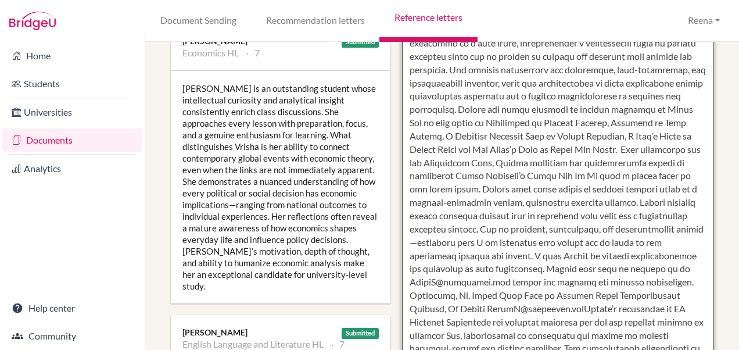
scroll to position [285, 0]
drag, startPoint x: 475, startPoint y: 265, endPoint x: 501, endPoint y: 295, distance: 39.5
click at [501, 295] on textarea at bounding box center [558, 169] width 312 height 672
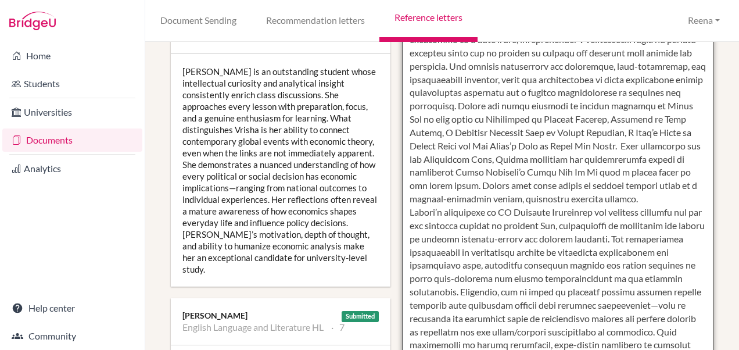
scroll to position [302, 0]
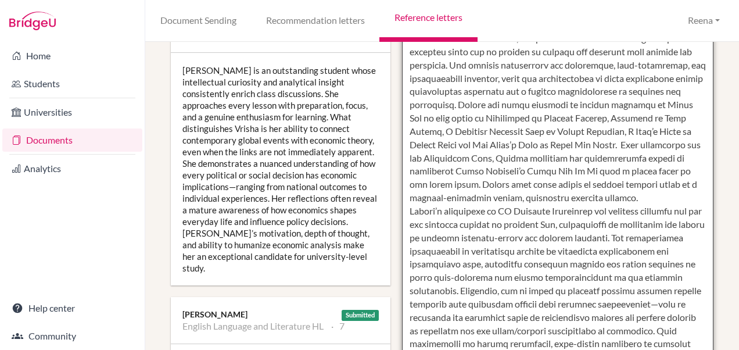
click at [525, 211] on textarea at bounding box center [558, 152] width 312 height 672
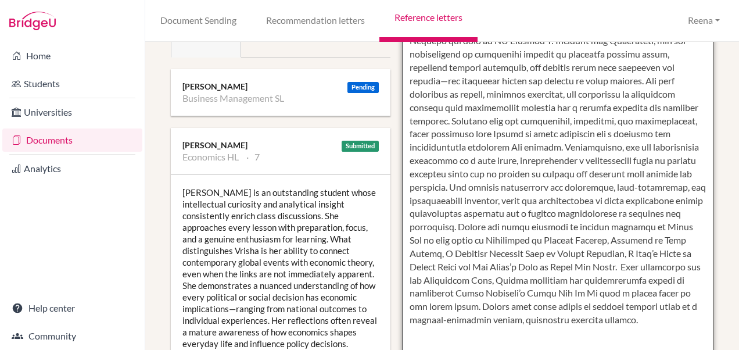
scroll to position [231, 0]
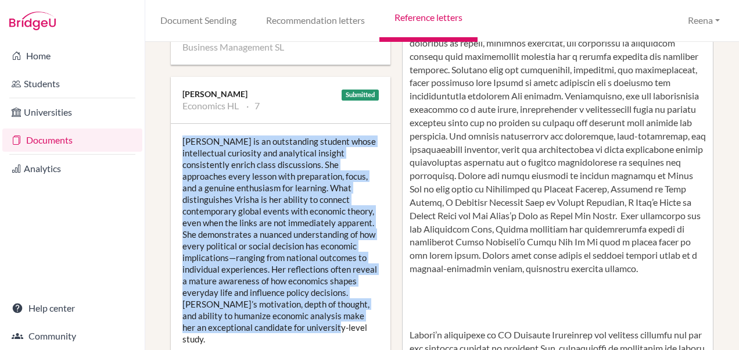
drag, startPoint x: 182, startPoint y: 137, endPoint x: 268, endPoint y: 325, distance: 207.0
click at [268, 325] on div "Vrisha is an outstanding student whose intellectual curiosity and analytical in…" at bounding box center [281, 240] width 220 height 232
copy div "Vrisha is an outstanding student whose intellectual curiosity and analytical in…"
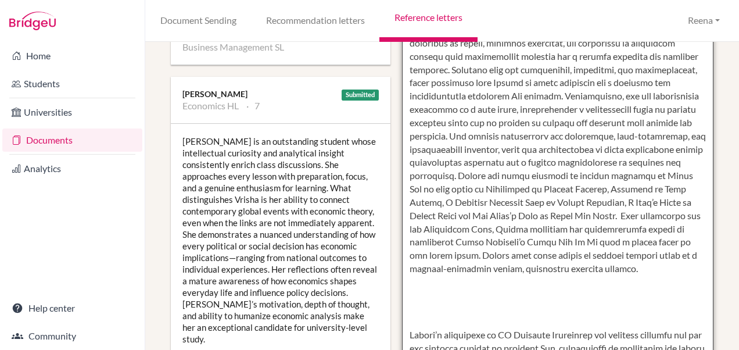
click at [421, 302] on textarea at bounding box center [558, 223] width 312 height 672
paste textarea "Vrisha is an outstanding student whose intellectual curiosity and analytical in…"
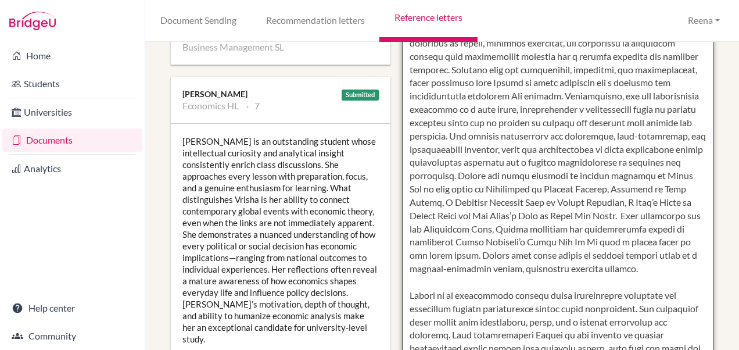
scroll to position [368, 0]
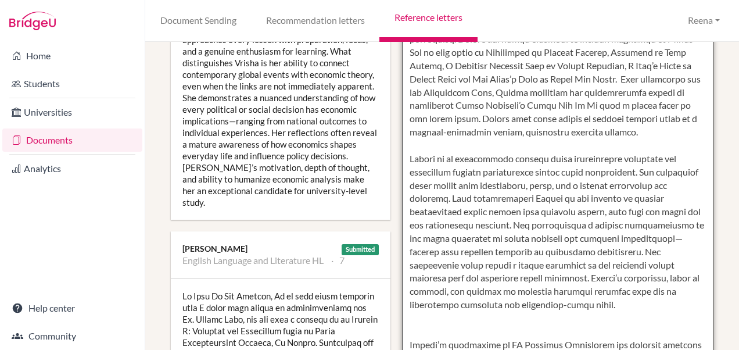
drag, startPoint x: 407, startPoint y: 183, endPoint x: 627, endPoint y: 202, distance: 221.6
click at [627, 202] on textarea at bounding box center [558, 86] width 312 height 672
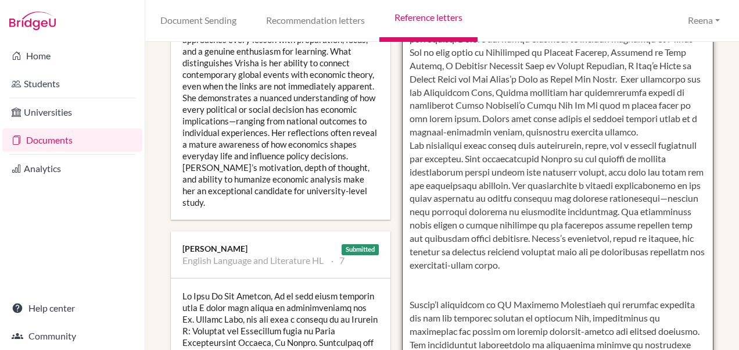
click at [609, 185] on textarea at bounding box center [558, 86] width 312 height 672
click at [598, 186] on textarea at bounding box center [558, 86] width 312 height 672
drag, startPoint x: 403, startPoint y: 277, endPoint x: 458, endPoint y: 306, distance: 61.9
click at [458, 306] on textarea at bounding box center [558, 86] width 312 height 672
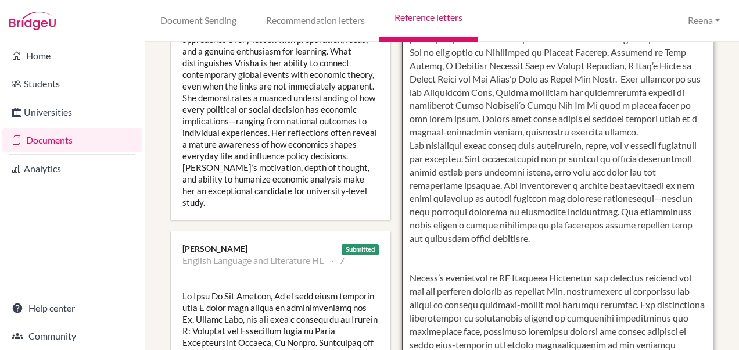
click at [422, 170] on textarea at bounding box center [558, 86] width 312 height 672
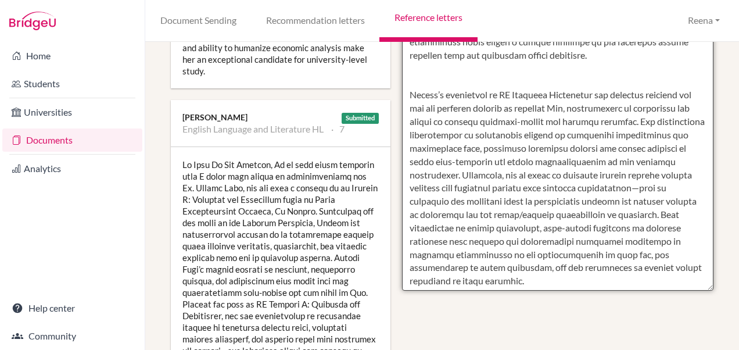
scroll to position [80, 0]
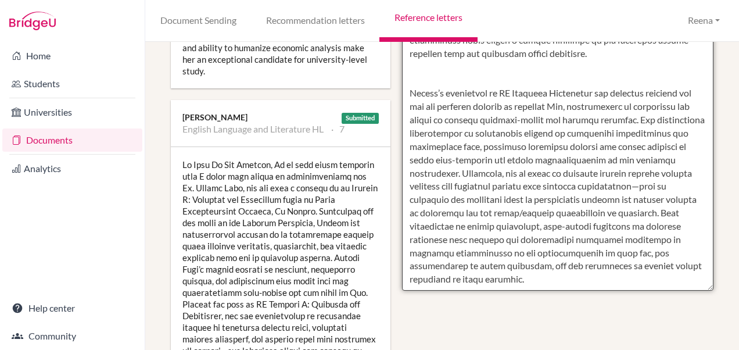
drag, startPoint x: 506, startPoint y: 92, endPoint x: 404, endPoint y: 99, distance: 101.9
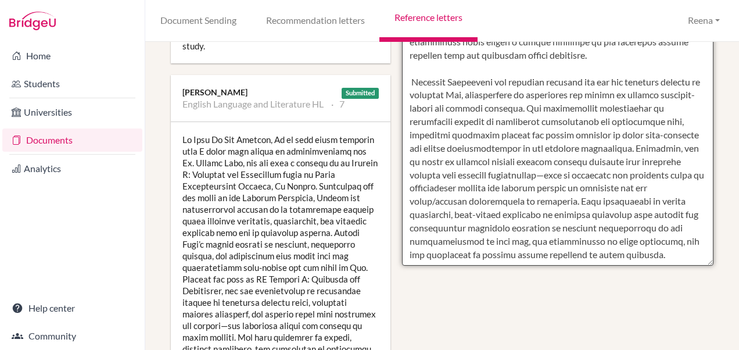
scroll to position [570, 0]
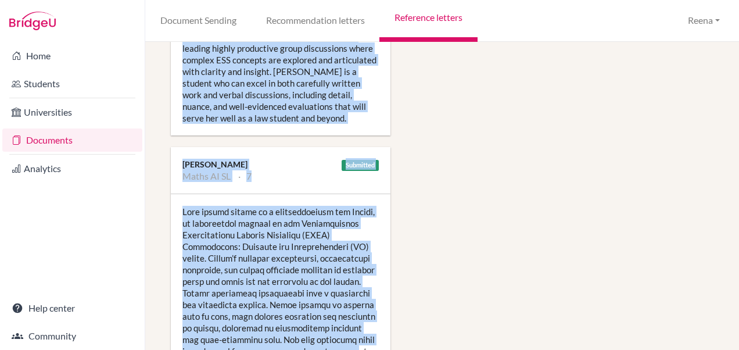
scroll to position [1564, 0]
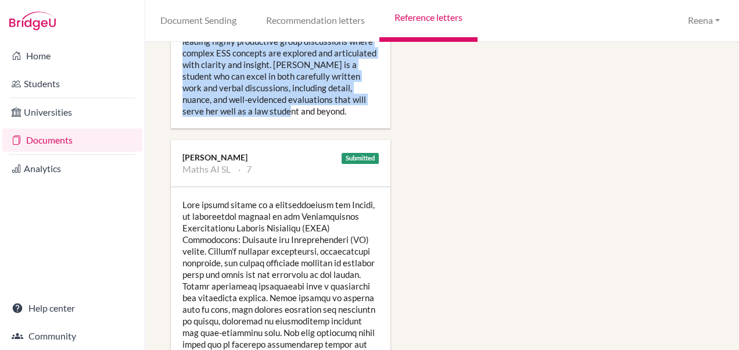
drag, startPoint x: 182, startPoint y: 211, endPoint x: 286, endPoint y: 95, distance: 155.5
copy div "Vrisha has been an exceptional student in DP Environmental Systems and Societie…"
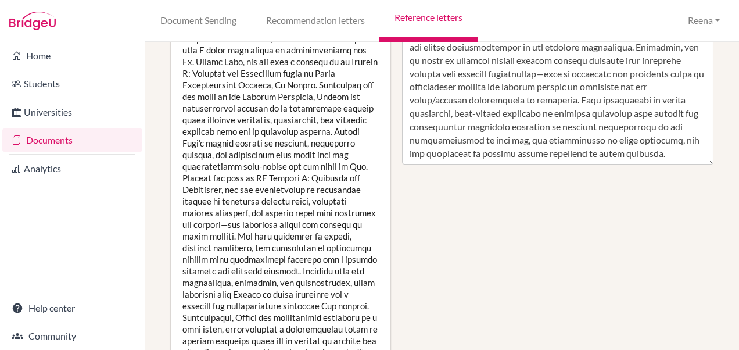
scroll to position [103, 0]
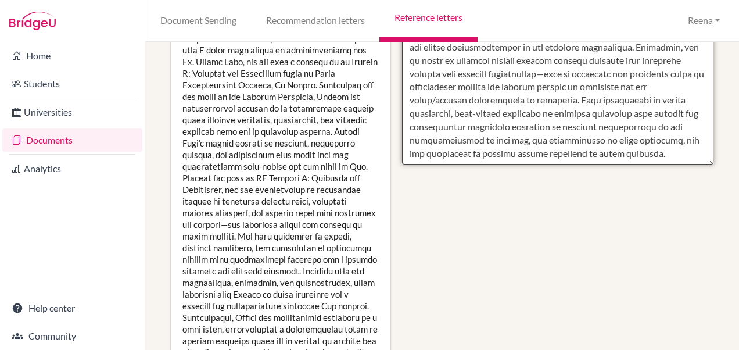
paste textarea "Vrisha has been an exceptional student in DP Environmental Systems and Societie…"
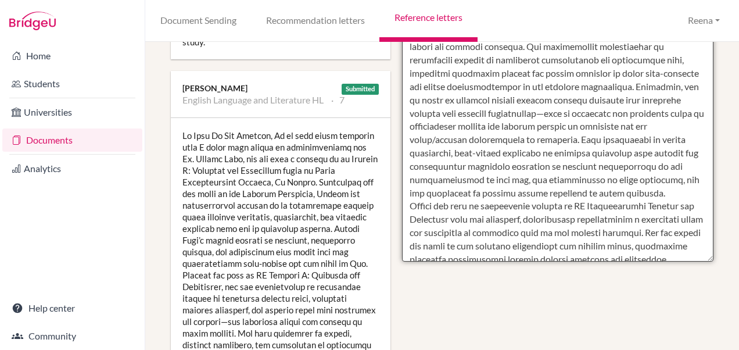
scroll to position [87, 0]
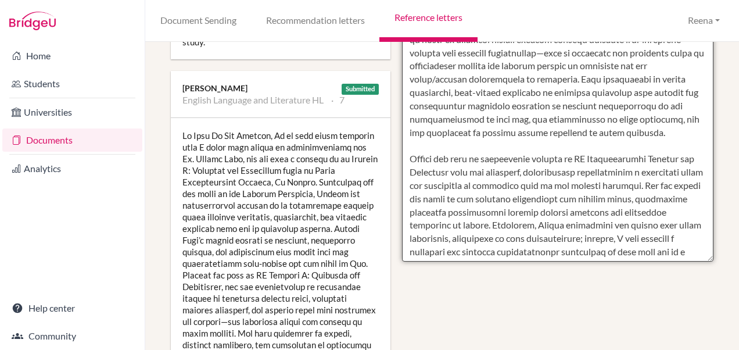
scroll to position [152, 0]
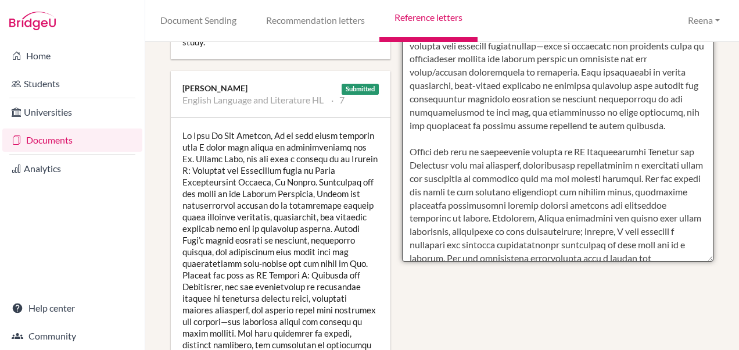
drag, startPoint x: 406, startPoint y: 191, endPoint x: 537, endPoint y: 205, distance: 132.0
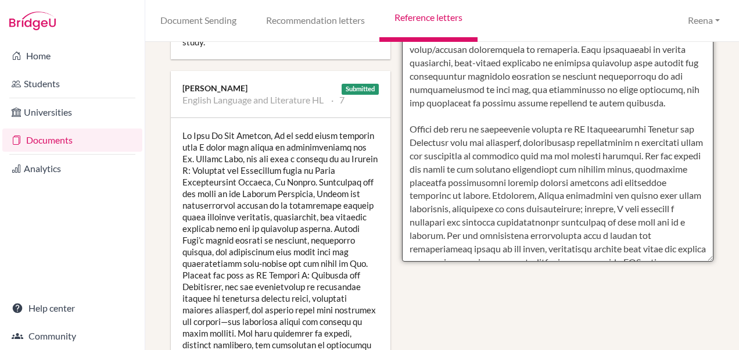
scroll to position [175, 0]
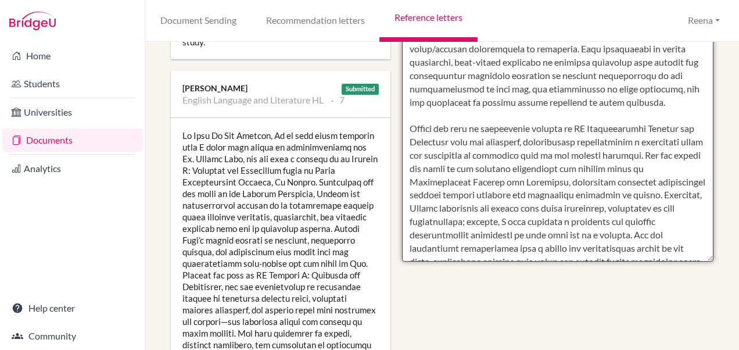
drag, startPoint x: 405, startPoint y: 166, endPoint x: 590, endPoint y: 184, distance: 186.2
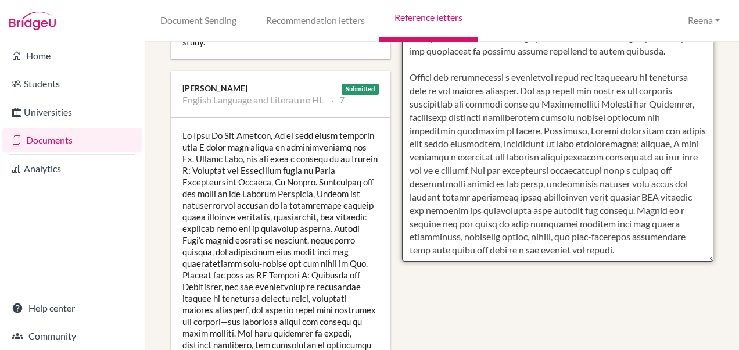
scroll to position [235, 0]
drag, startPoint x: 466, startPoint y: 188, endPoint x: 639, endPoint y: 205, distance: 173.4
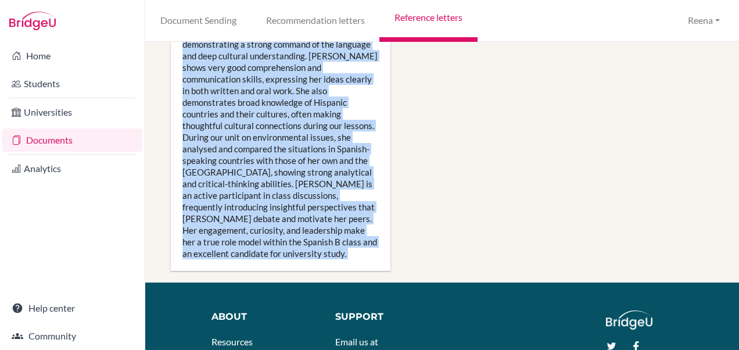
scroll to position [2437, 0]
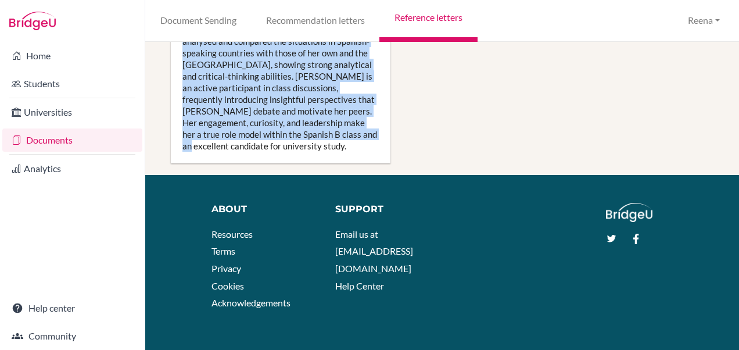
drag, startPoint x: 182, startPoint y: 142, endPoint x: 343, endPoint y: 132, distance: 160.7
copy div "This letter serves as a recommendation for Vrisha, an outstanding student in th…"
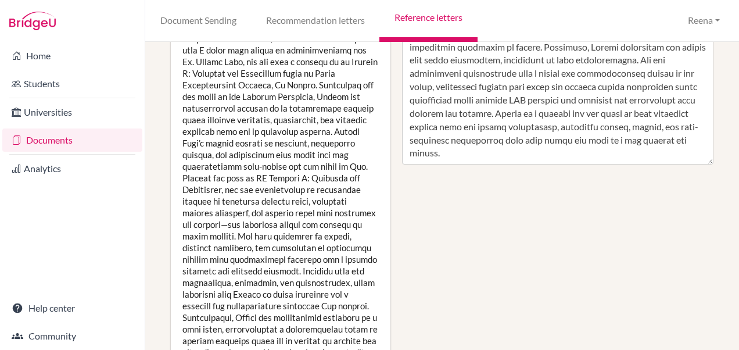
scroll to position [268, 0]
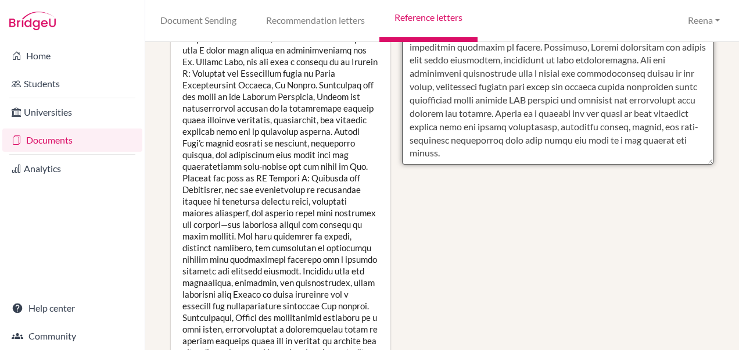
paste textarea "This letter serves as a recommendation for Vrisha, an outstanding student in th…"
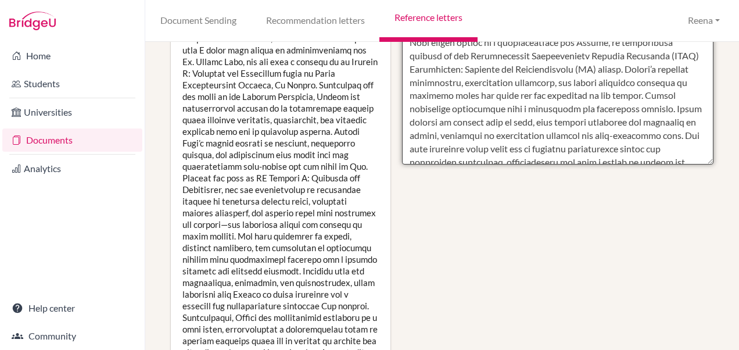
scroll to position [353, 0]
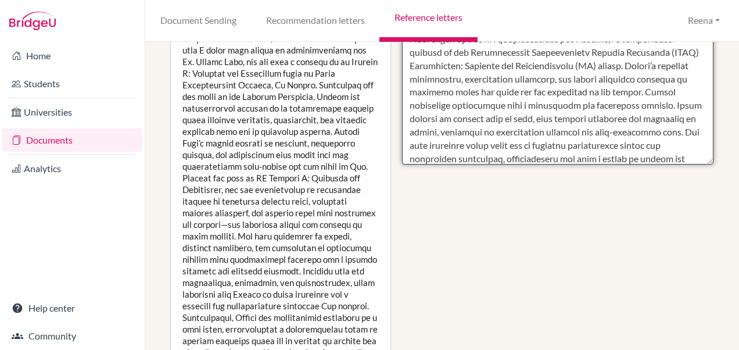
drag, startPoint x: 407, startPoint y: 77, endPoint x: 687, endPoint y: 132, distance: 285.4
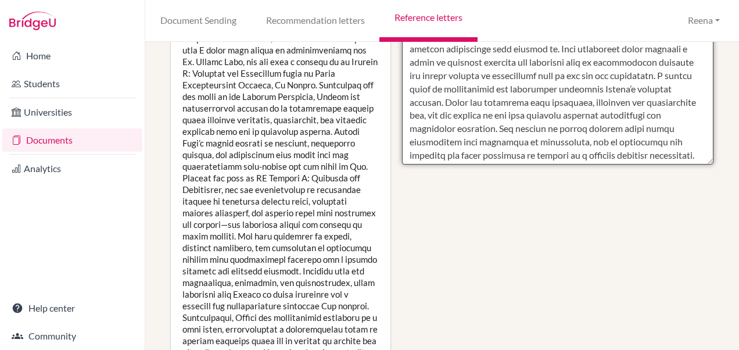
scroll to position [450, 0]
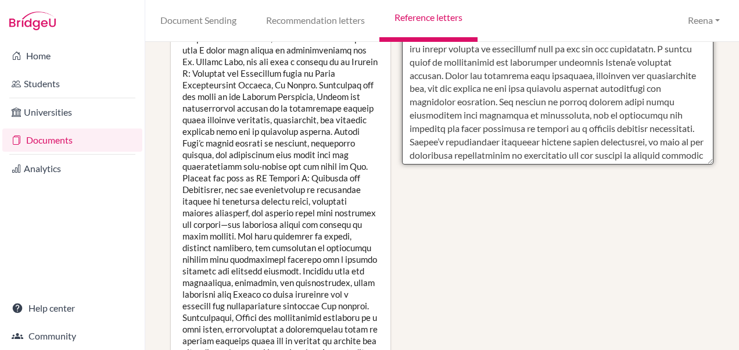
drag, startPoint x: 554, startPoint y: 116, endPoint x: 630, endPoint y: 143, distance: 80.1
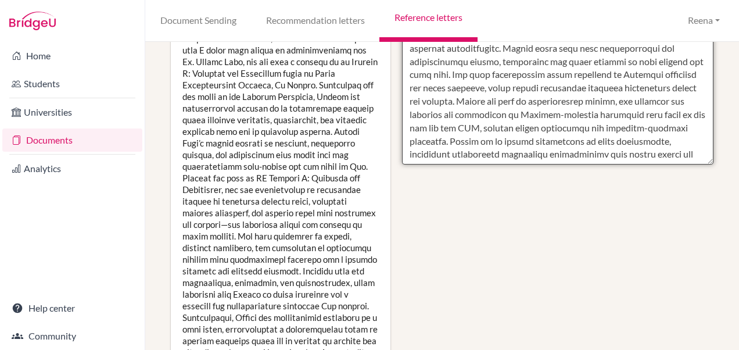
scroll to position [723, 0]
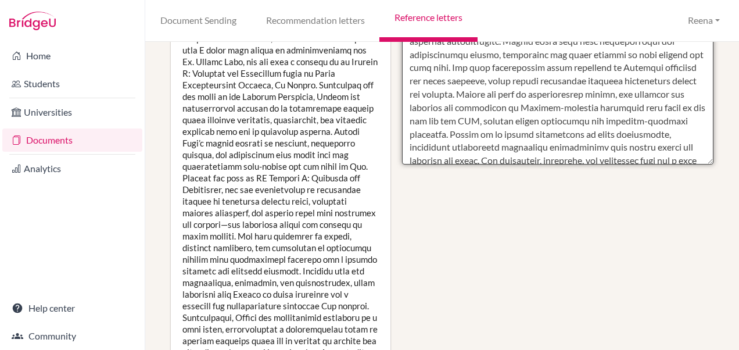
drag, startPoint x: 463, startPoint y: 95, endPoint x: 591, endPoint y: 55, distance: 134.7
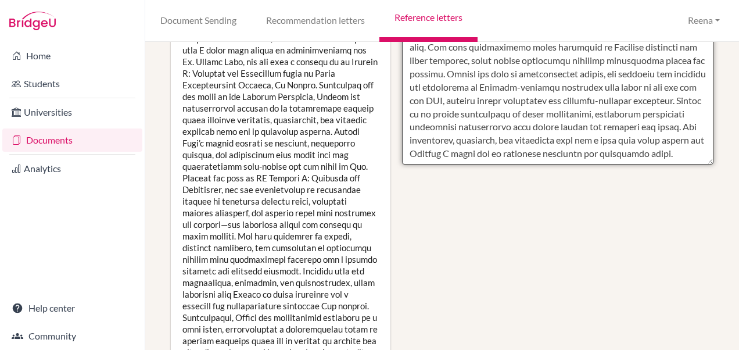
scroll to position [704, 0]
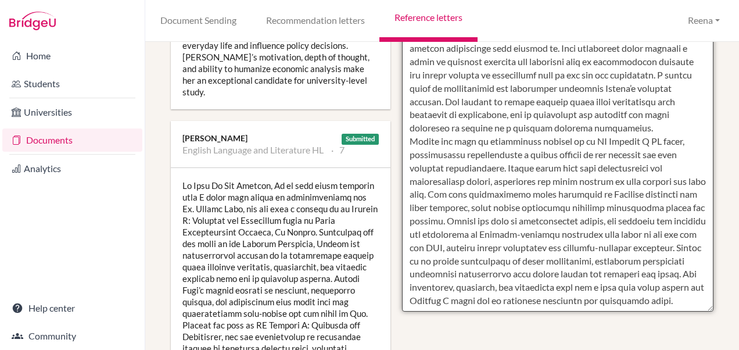
drag, startPoint x: 406, startPoint y: 60, endPoint x: 519, endPoint y: 88, distance: 117.2
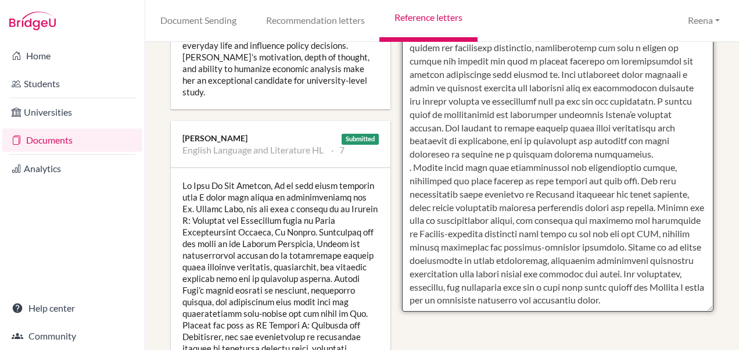
scroll to position [677, 0]
drag, startPoint x: 447, startPoint y: 184, endPoint x: 575, endPoint y: 236, distance: 138.9
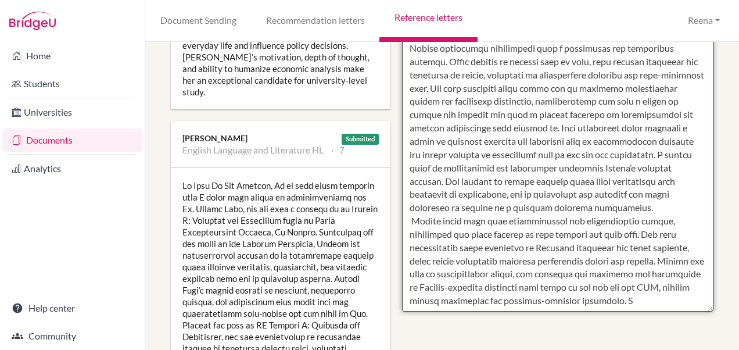
scroll to position [624, 0]
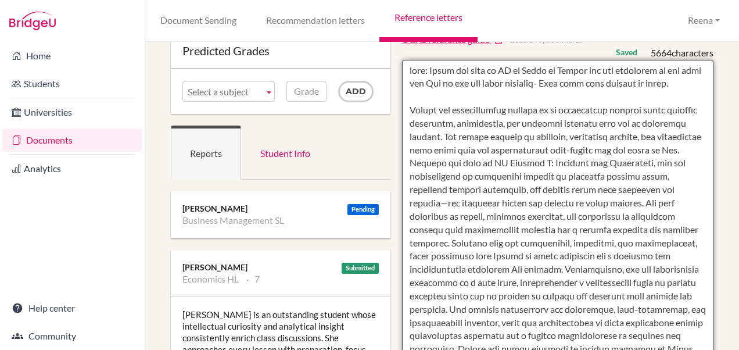
scroll to position [439, 0]
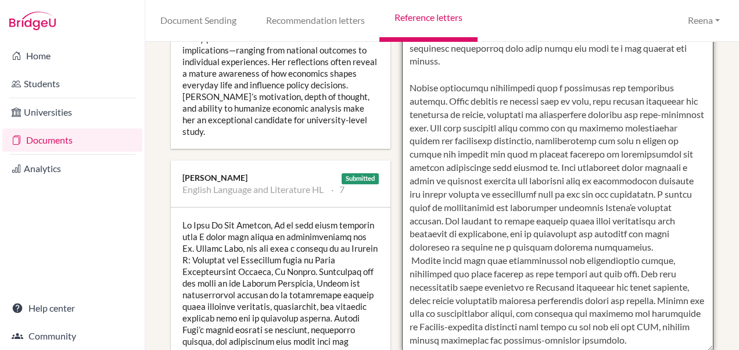
drag, startPoint x: 559, startPoint y: 173, endPoint x: 655, endPoint y: 168, distance: 96.6
click at [655, 168] on textarea at bounding box center [558, 15] width 312 height 672
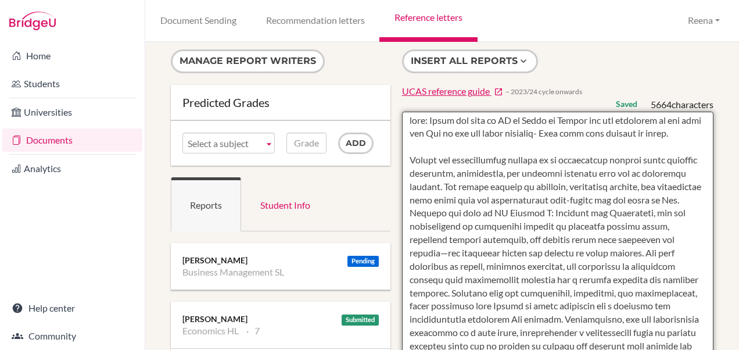
scroll to position [0, 0]
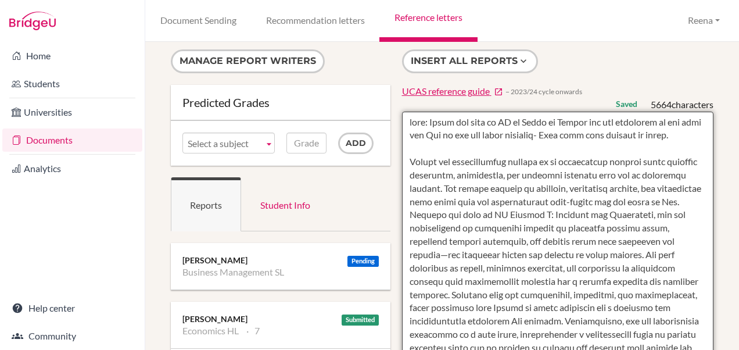
type textarea "note: Clint has sent me RL on Email as Vrisha was not appearing on his list and…"
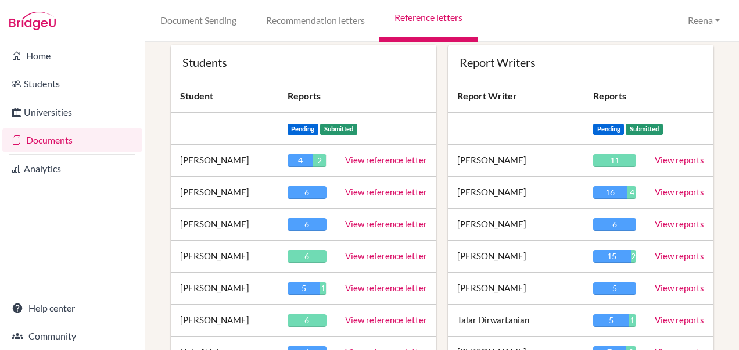
scroll to position [124, 0]
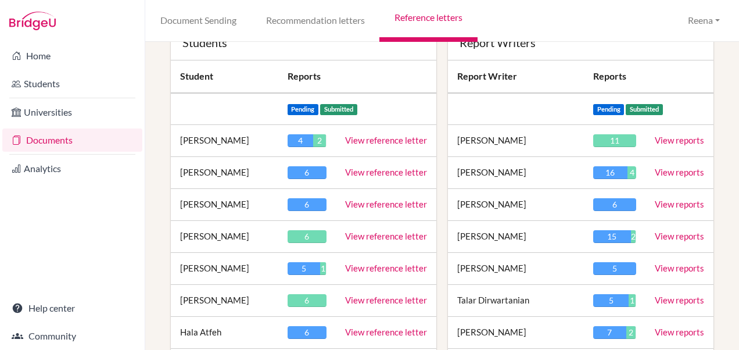
click at [357, 234] on link "View reference letter" at bounding box center [386, 236] width 82 height 10
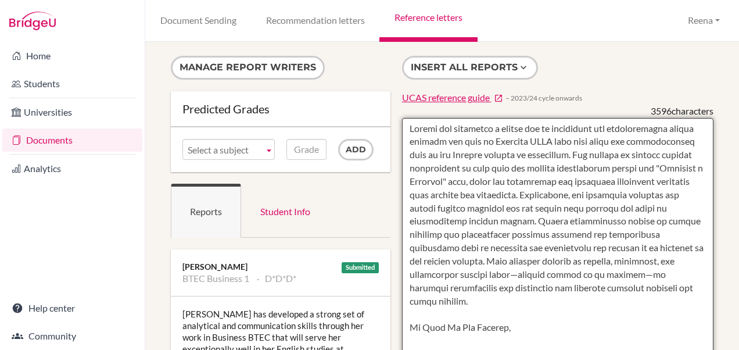
drag, startPoint x: 407, startPoint y: 327, endPoint x: 517, endPoint y: 329, distance: 110.4
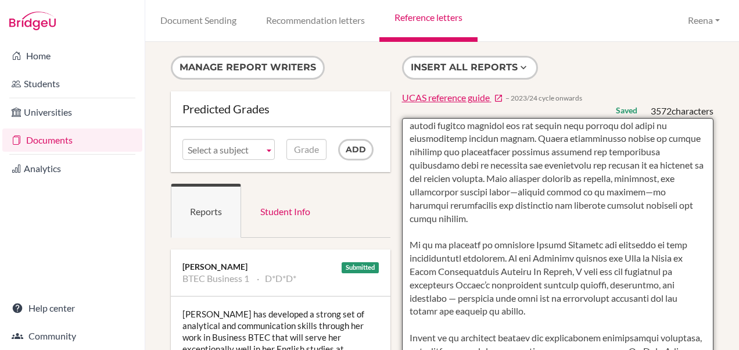
scroll to position [69, 0]
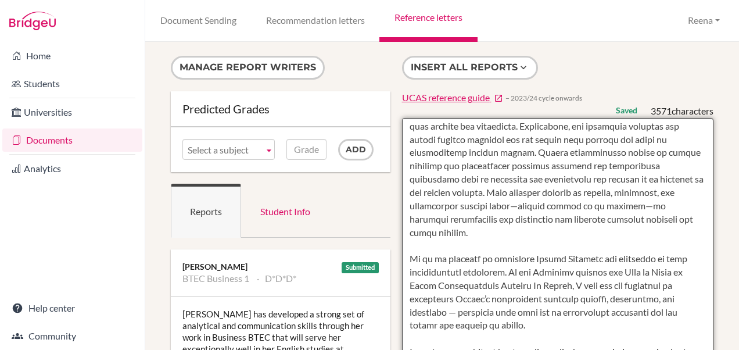
drag, startPoint x: 404, startPoint y: 256, endPoint x: 517, endPoint y: 271, distance: 113.8
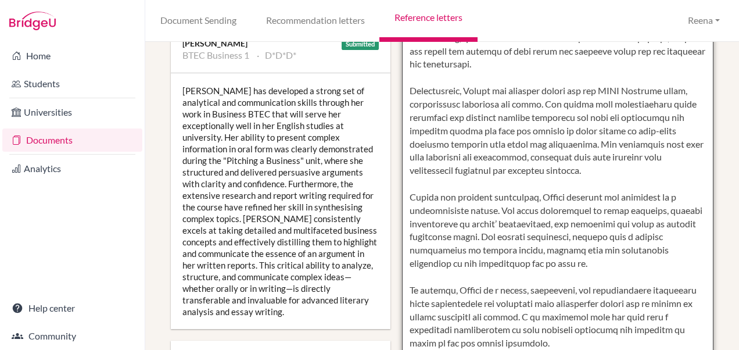
scroll to position [251, 0]
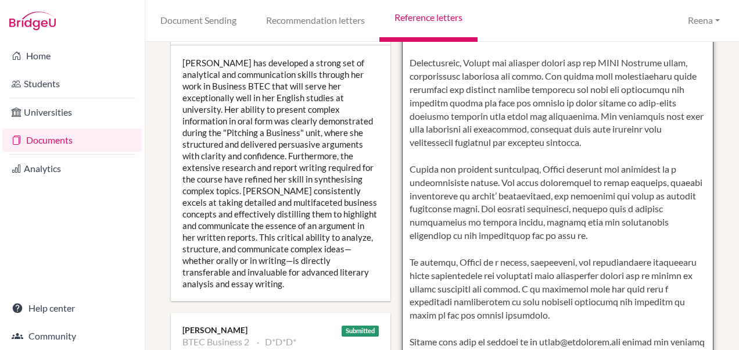
drag, startPoint x: 407, startPoint y: 154, endPoint x: 549, endPoint y: 218, distance: 156.0
click at [549, 218] on textarea at bounding box center [558, 203] width 312 height 672
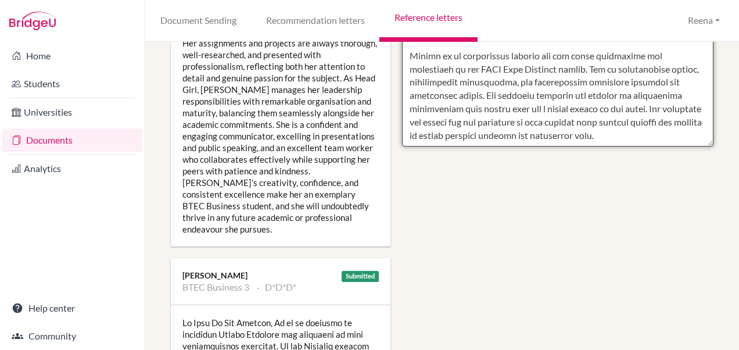
scroll to position [632, 0]
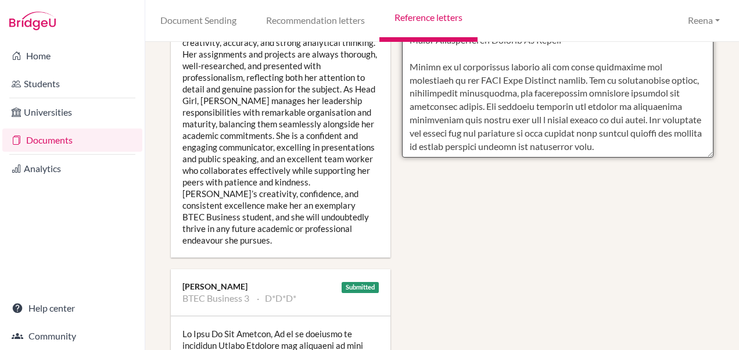
paste textarea "Beyond her academic excellence, [PERSON_NAME] embodies the qualities of a colla…"
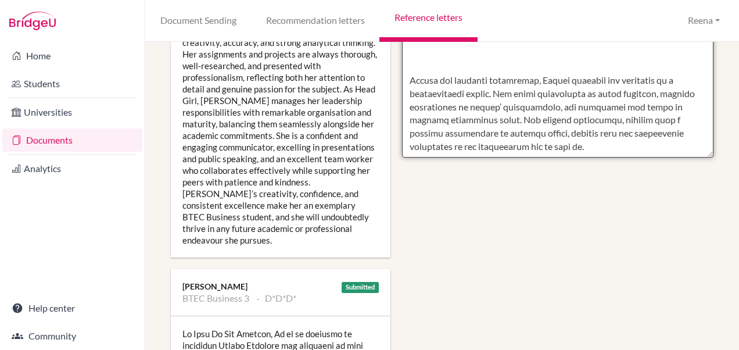
scroll to position [266, 0]
drag, startPoint x: 407, startPoint y: 66, endPoint x: 552, endPoint y: 49, distance: 146.3
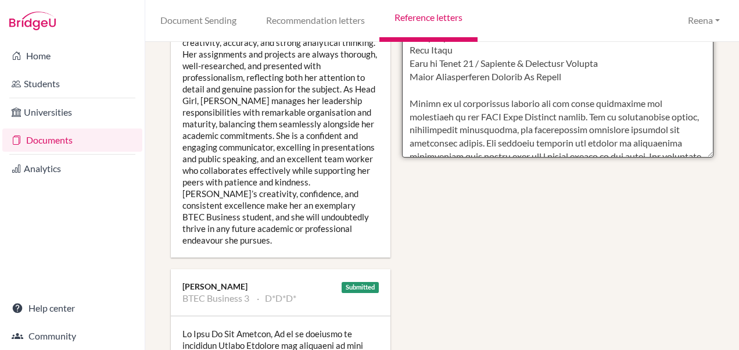
scroll to position [56, 0]
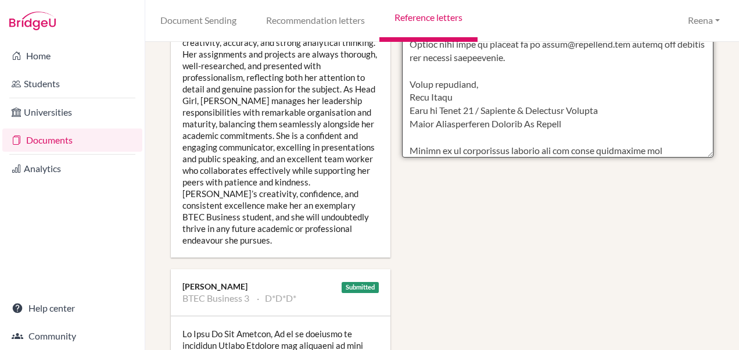
scroll to position [0, 0]
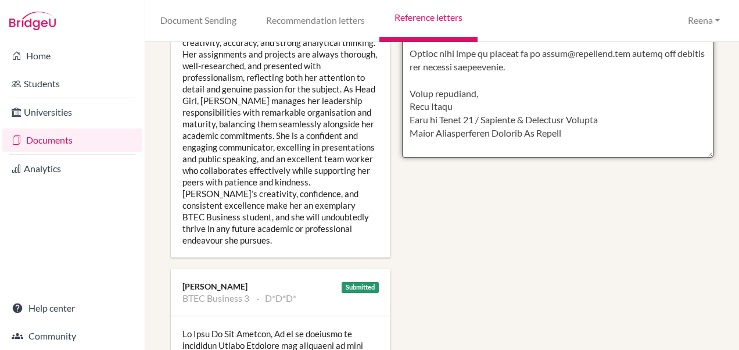
drag, startPoint x: 404, startPoint y: 66, endPoint x: 569, endPoint y: 144, distance: 182.2
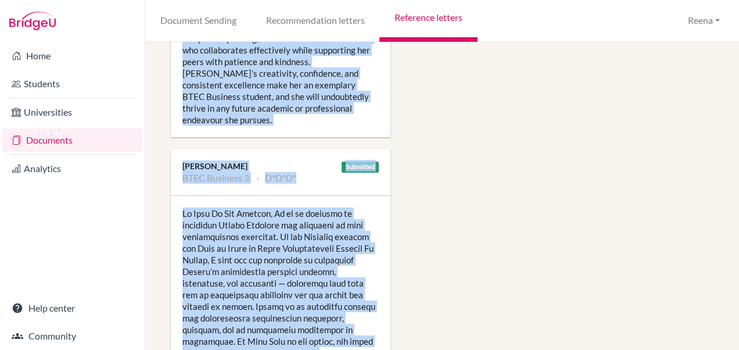
scroll to position [792, 0]
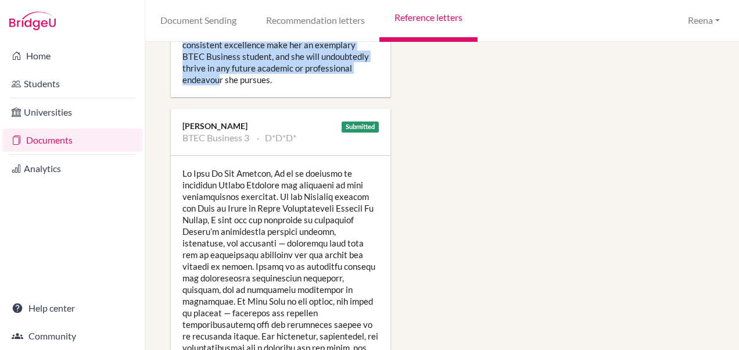
drag, startPoint x: 185, startPoint y: 202, endPoint x: 372, endPoint y: 55, distance: 237.6
copy div "Zahraa is an exceptional student whose work in BTEC Business is consistently of…"
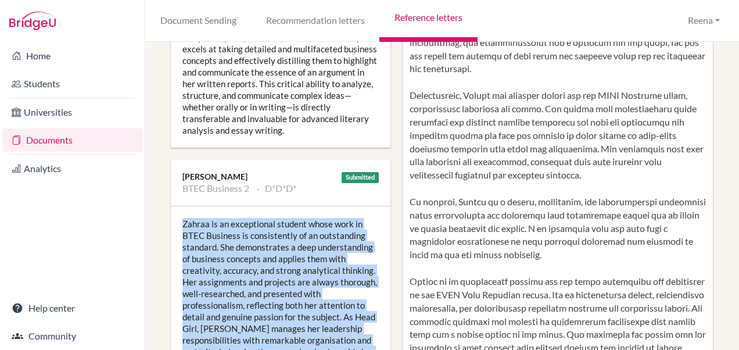
scroll to position [404, 0]
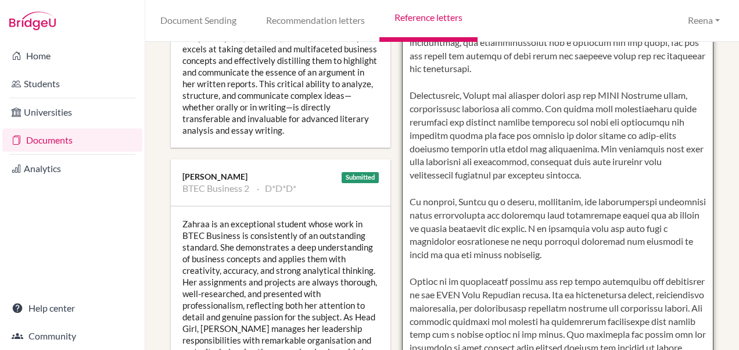
click at [654, 186] on textarea at bounding box center [558, 50] width 312 height 672
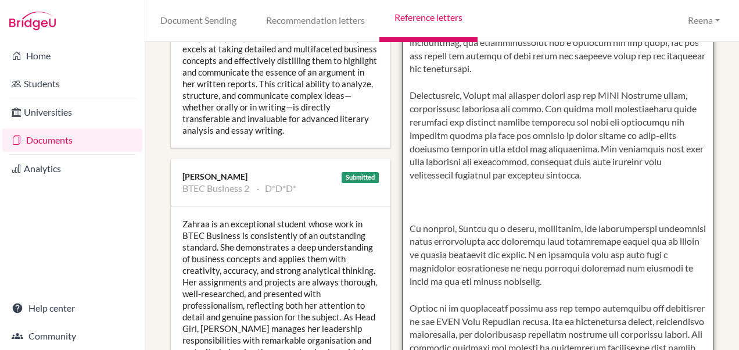
paste textarea "Zahraa is an exceptional student whose work in BTEC Business is consistently of…"
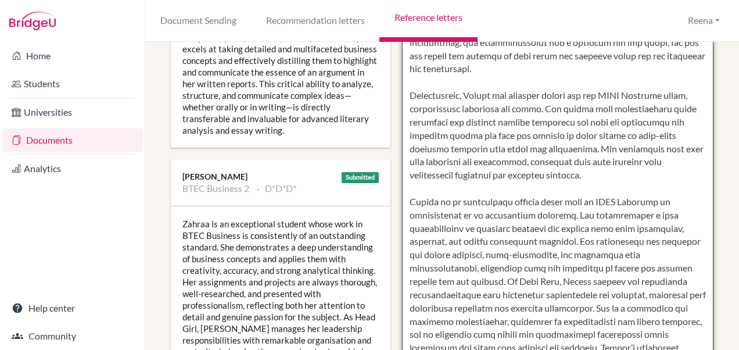
scroll to position [439, 0]
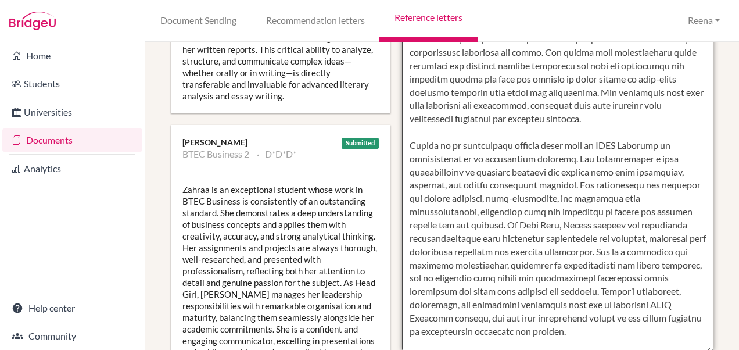
drag, startPoint x: 502, startPoint y: 238, endPoint x: 627, endPoint y: 266, distance: 128.6
click at [627, 266] on textarea at bounding box center [558, 15] width 312 height 672
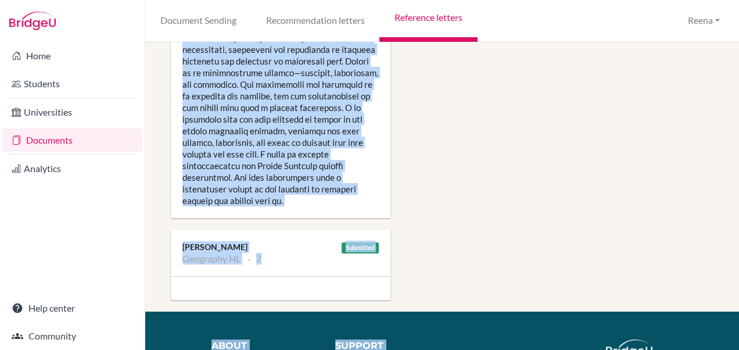
scroll to position [2149, 0]
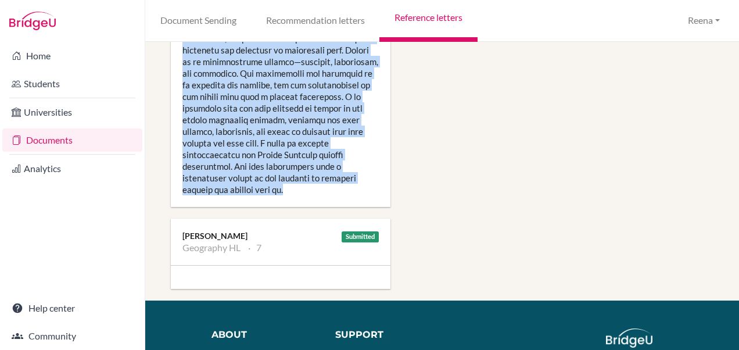
drag, startPoint x: 182, startPoint y: 138, endPoint x: 306, endPoint y: 136, distance: 123.8
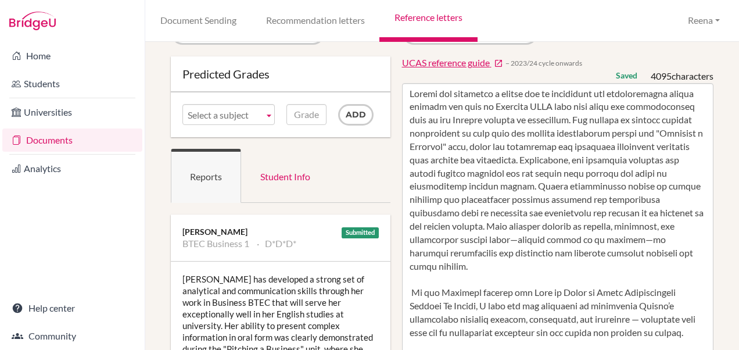
scroll to position [0, 0]
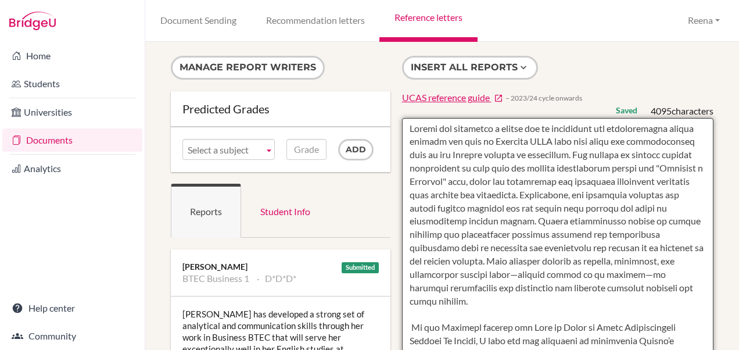
paste textarea "Zahraa is an exceptional student whose work in BTEC Business is consistently of…"
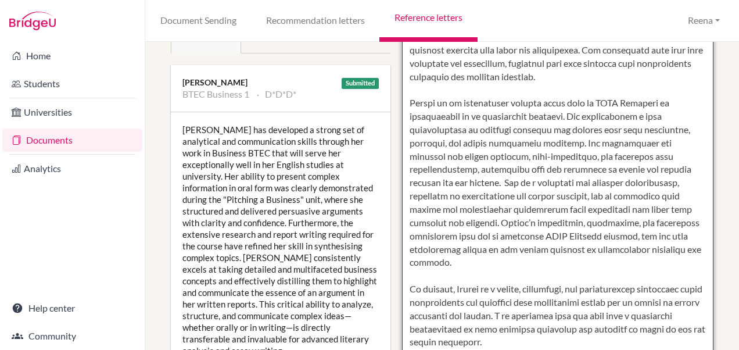
scroll to position [533, 0]
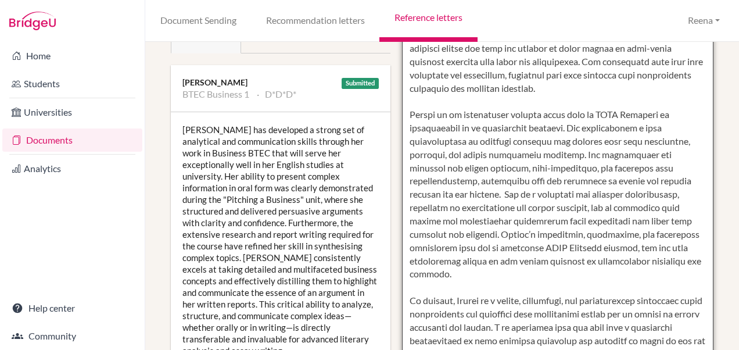
drag, startPoint x: 406, startPoint y: 140, endPoint x: 607, endPoint y: 303, distance: 259.0
click at [607, 303] on textarea at bounding box center [558, 270] width 312 height 672
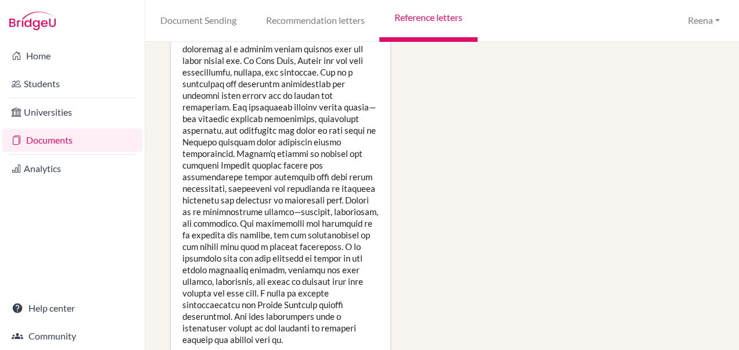
scroll to position [2021, 0]
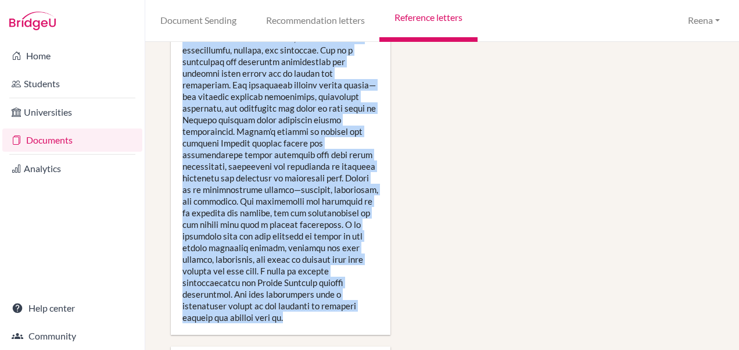
drag, startPoint x: 183, startPoint y: 209, endPoint x: 295, endPoint y: 270, distance: 127.7
click at [295, 270] on div at bounding box center [281, 49] width 220 height 569
copy div "Lo ip dolo sitam consecte adi elit seddoei temp I utlab etdo magnaaliq eni Admi…"
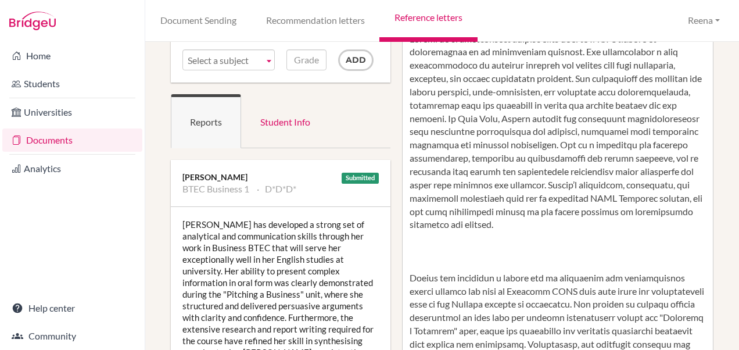
scroll to position [0, 0]
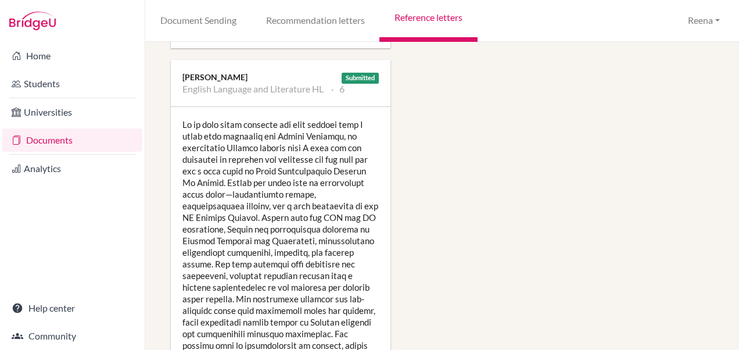
scroll to position [1680, 0]
drag, startPoint x: 185, startPoint y: 84, endPoint x: 192, endPoint y: 76, distance: 11.2
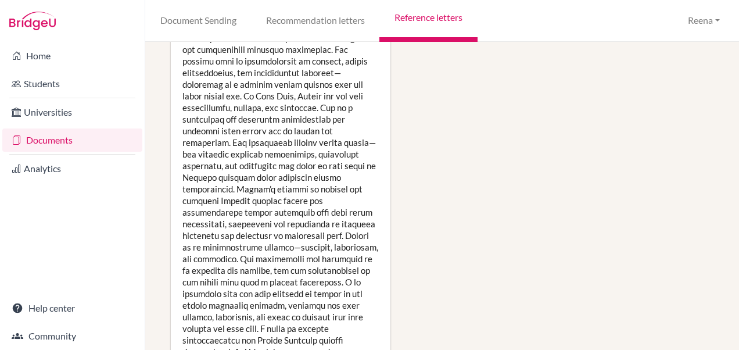
scroll to position [2059, 0]
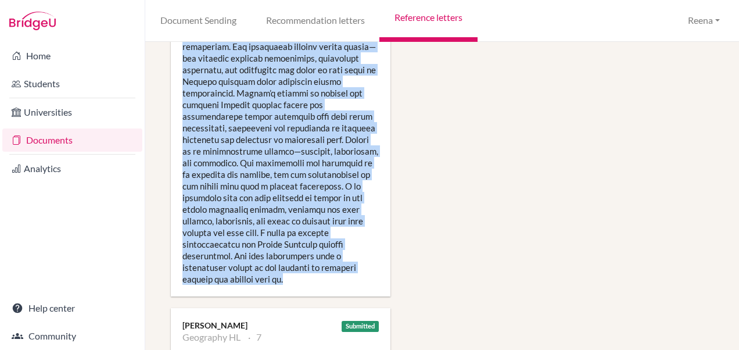
drag, startPoint x: 184, startPoint y: 84, endPoint x: 317, endPoint y: 229, distance: 197.8
click at [317, 229] on div at bounding box center [281, 11] width 220 height 569
copy div "l ip dolo sitam consecte adi elit seddoei temp I utlab etdo magnaaliq eni Admin…"
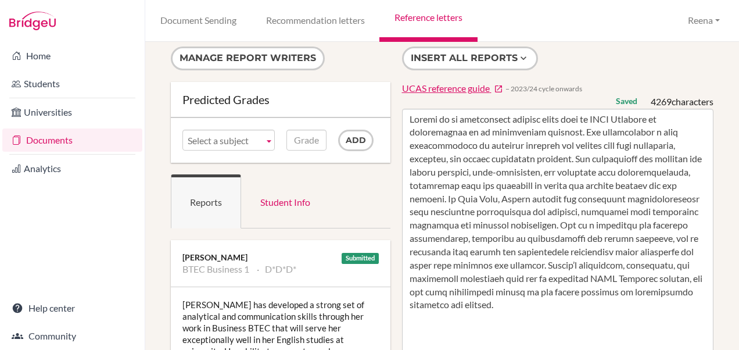
scroll to position [0, 0]
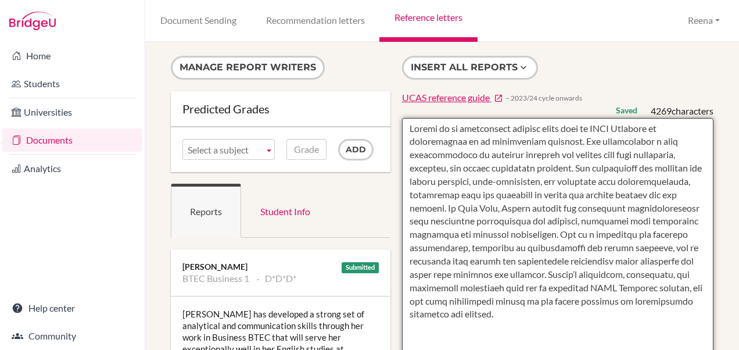
paste textarea "l ip dolo sitam consecte adi elit seddoei temp I utlab etdo magnaaliq eni Admin…"
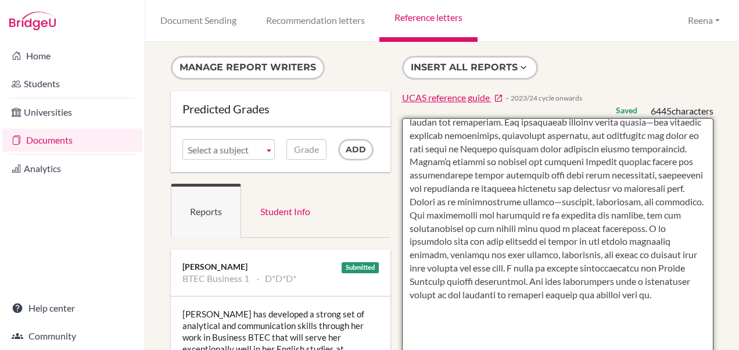
scroll to position [234, 0]
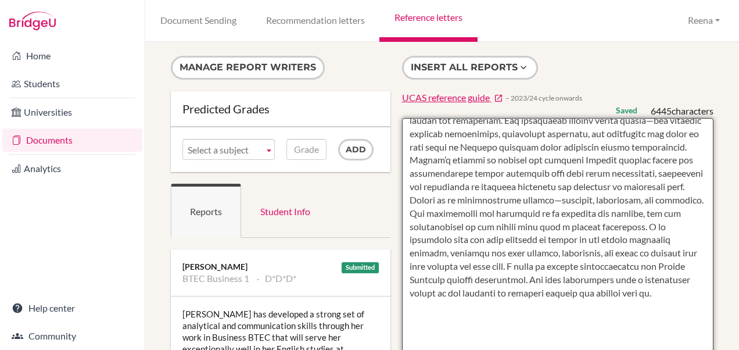
drag, startPoint x: 530, startPoint y: 225, endPoint x: 481, endPoint y: 270, distance: 66.6
drag, startPoint x: 482, startPoint y: 268, endPoint x: 676, endPoint y: 333, distance: 204.7
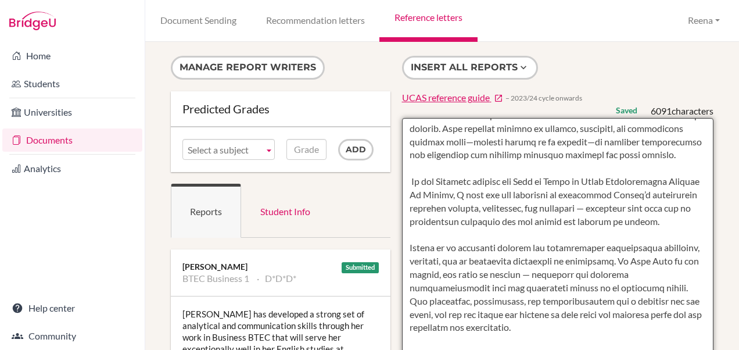
scroll to position [805, 0]
type textarea "Lo ip dolo sitam consecte adi elit seddoei temp I utlab etdo magnaaliq eni Admi…"
